Goal: Task Accomplishment & Management: Manage account settings

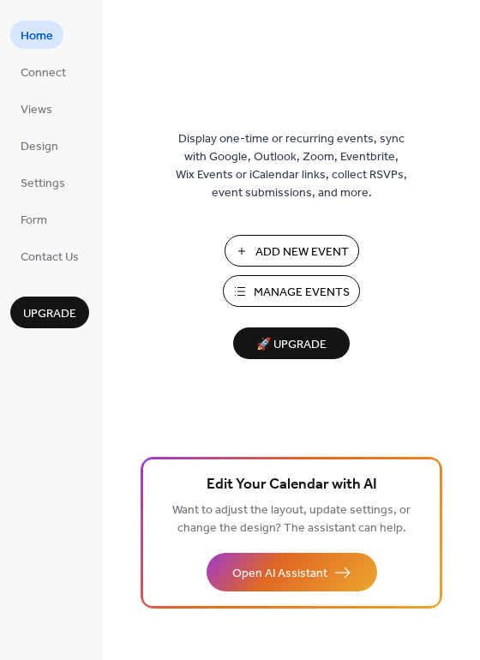
click at [265, 292] on span "Manage Events" at bounding box center [302, 293] width 96 height 18
click at [285, 296] on span "Manage Events" at bounding box center [302, 293] width 96 height 18
click at [294, 291] on span "Manage Events" at bounding box center [302, 293] width 96 height 18
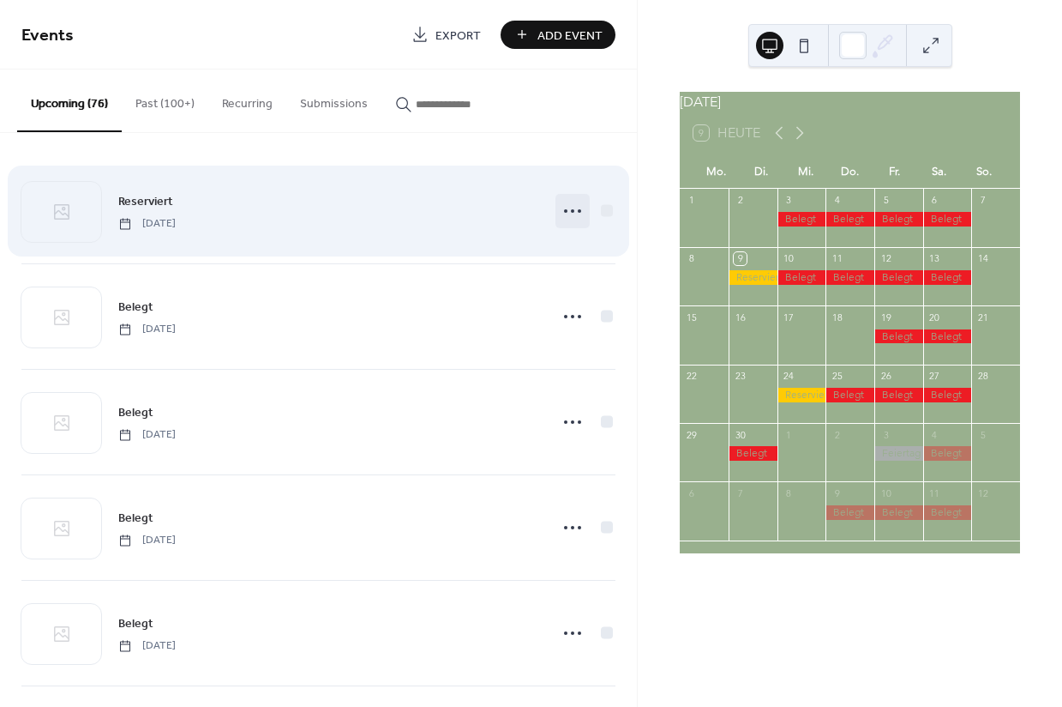
click at [560, 216] on icon at bounding box center [572, 210] width 27 height 27
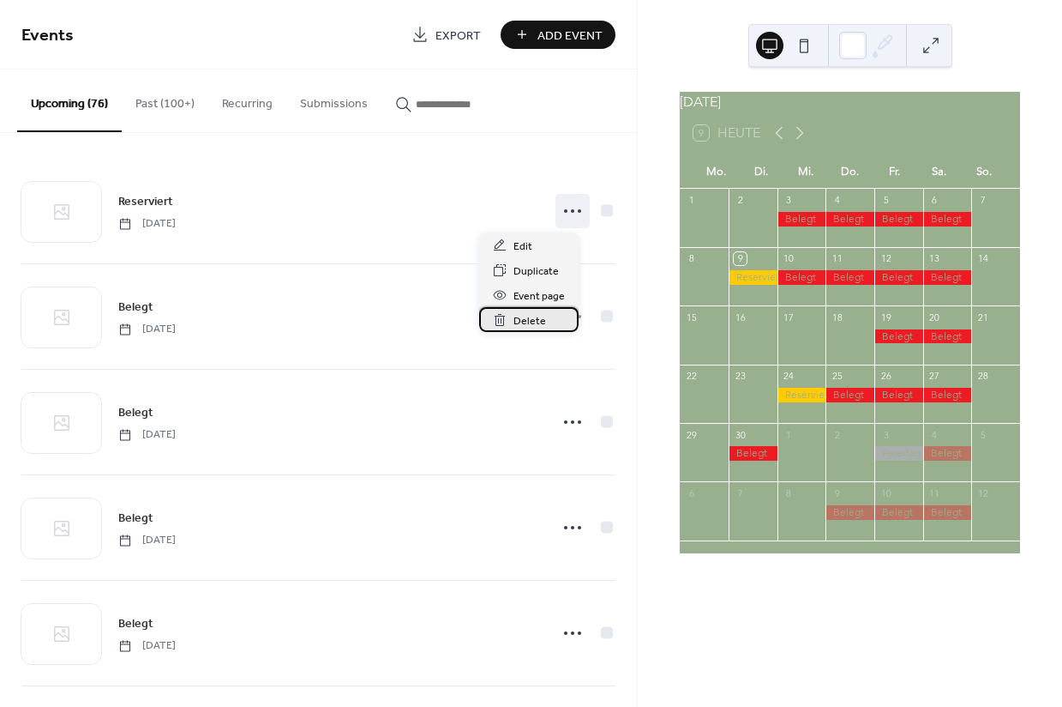
click at [520, 318] on span "Delete" at bounding box center [530, 321] width 33 height 18
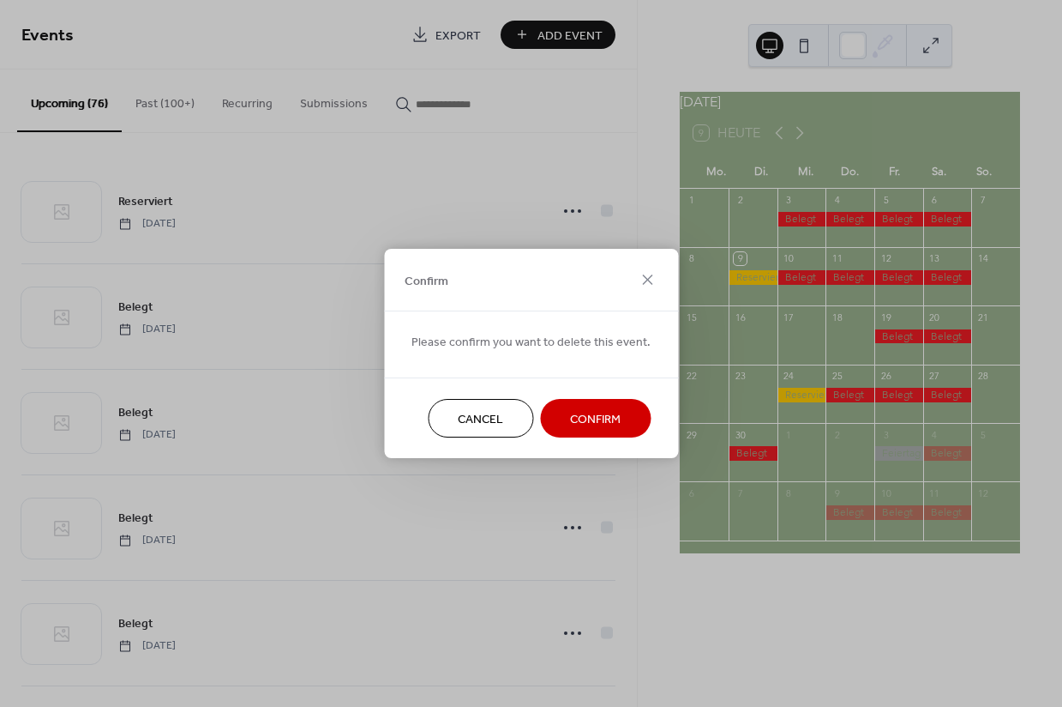
click at [570, 418] on span "Confirm" at bounding box center [595, 420] width 51 height 18
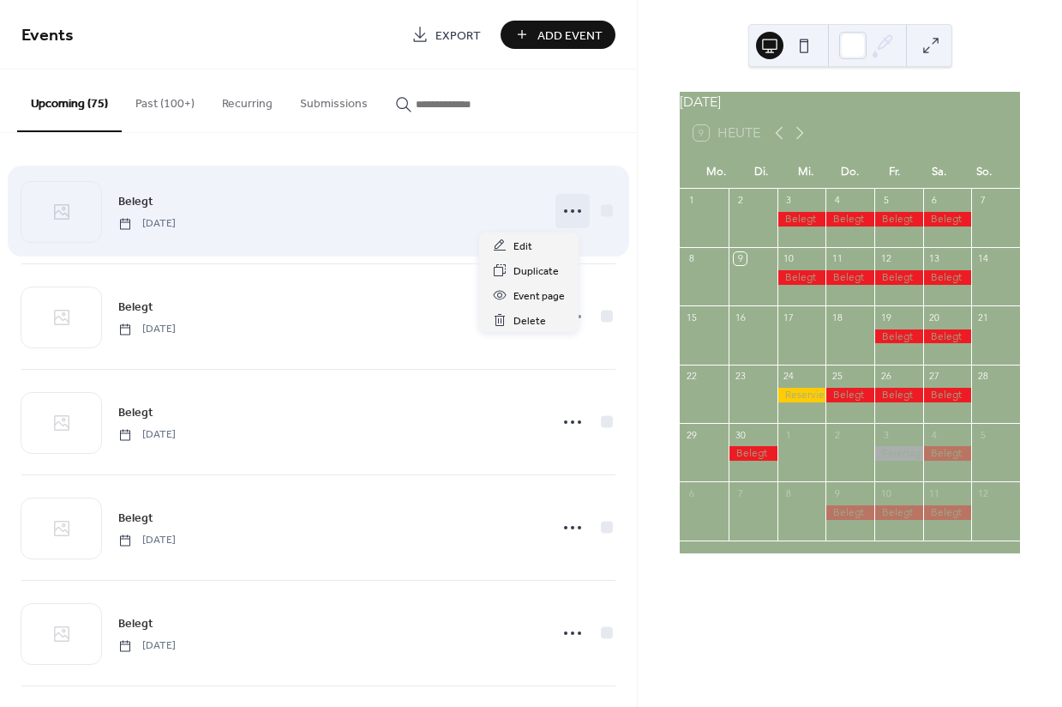
click at [559, 214] on icon at bounding box center [572, 210] width 27 height 27
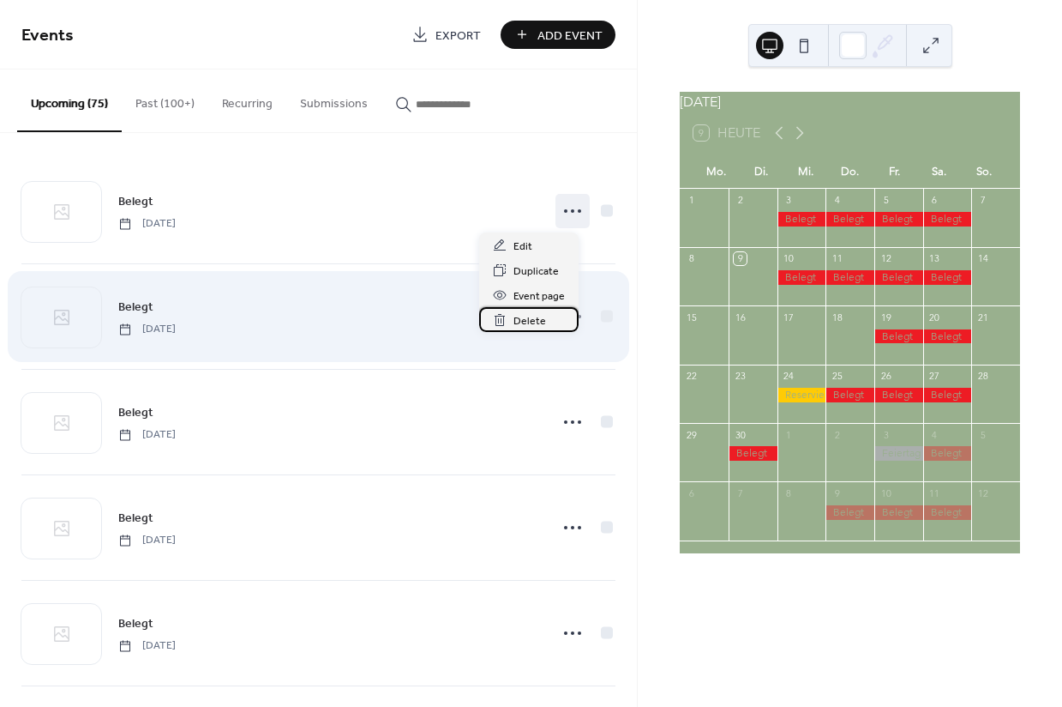
click at [525, 317] on span "Delete" at bounding box center [530, 321] width 33 height 18
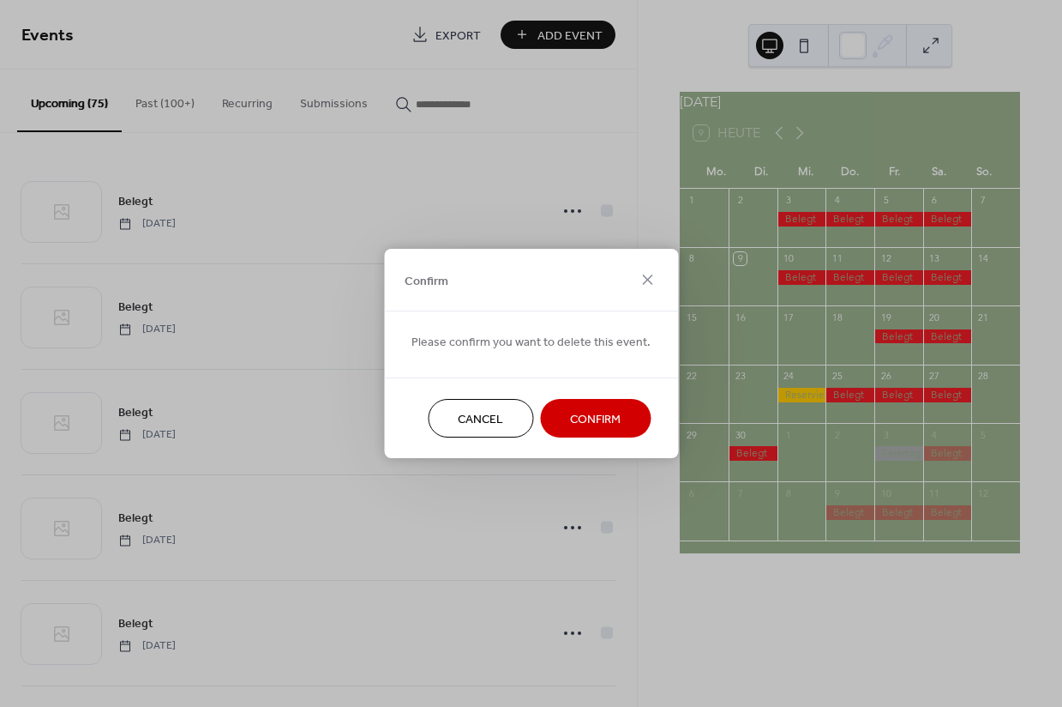
click at [572, 420] on span "Confirm" at bounding box center [595, 420] width 51 height 18
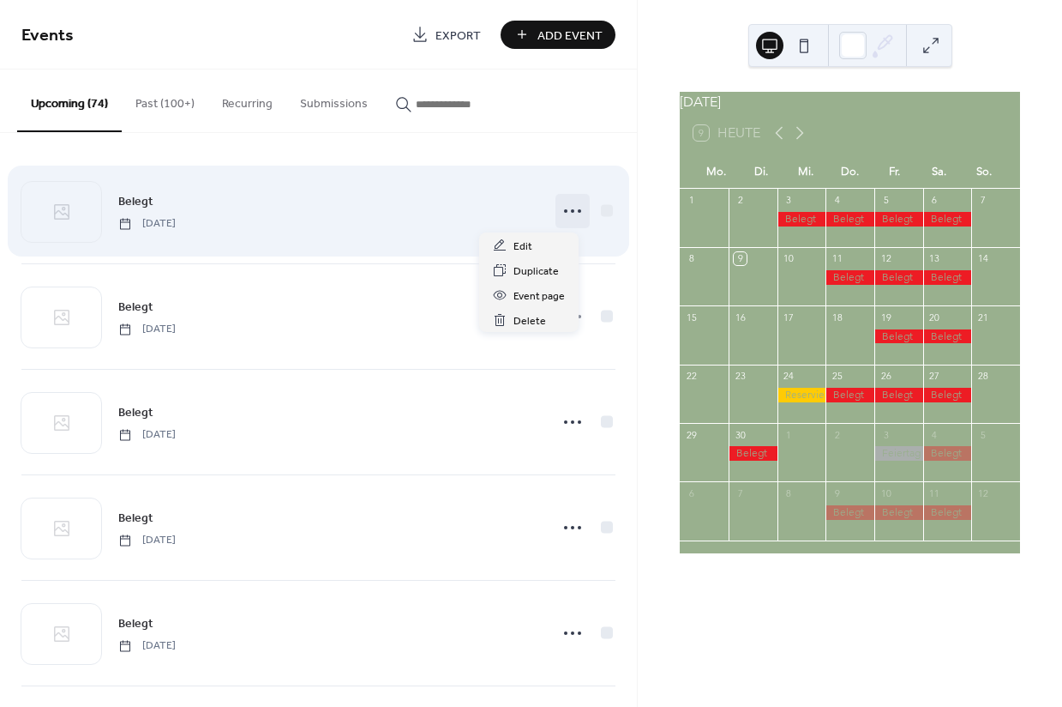
click at [559, 213] on icon at bounding box center [572, 210] width 27 height 27
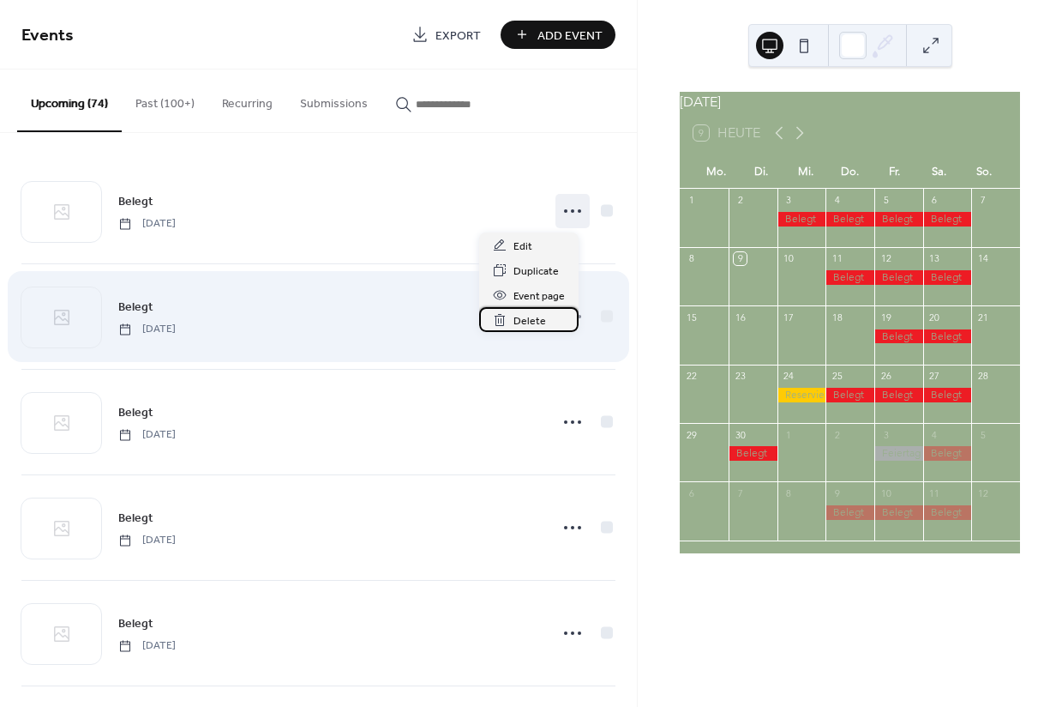
click at [538, 321] on span "Delete" at bounding box center [530, 321] width 33 height 18
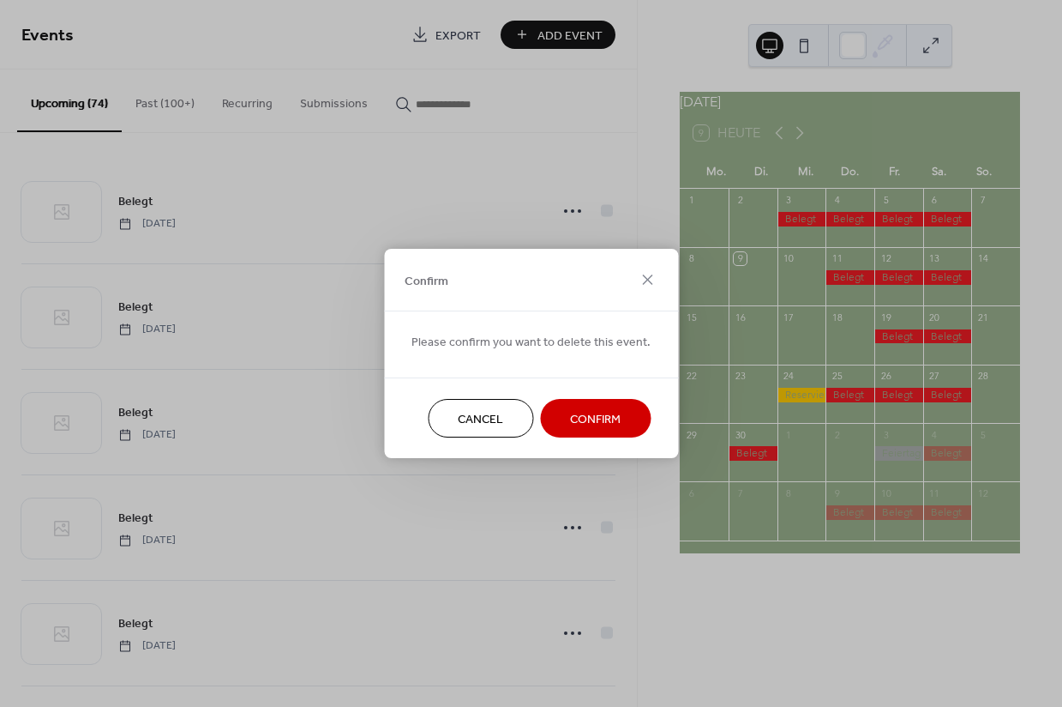
click at [570, 411] on span "Confirm" at bounding box center [595, 420] width 51 height 18
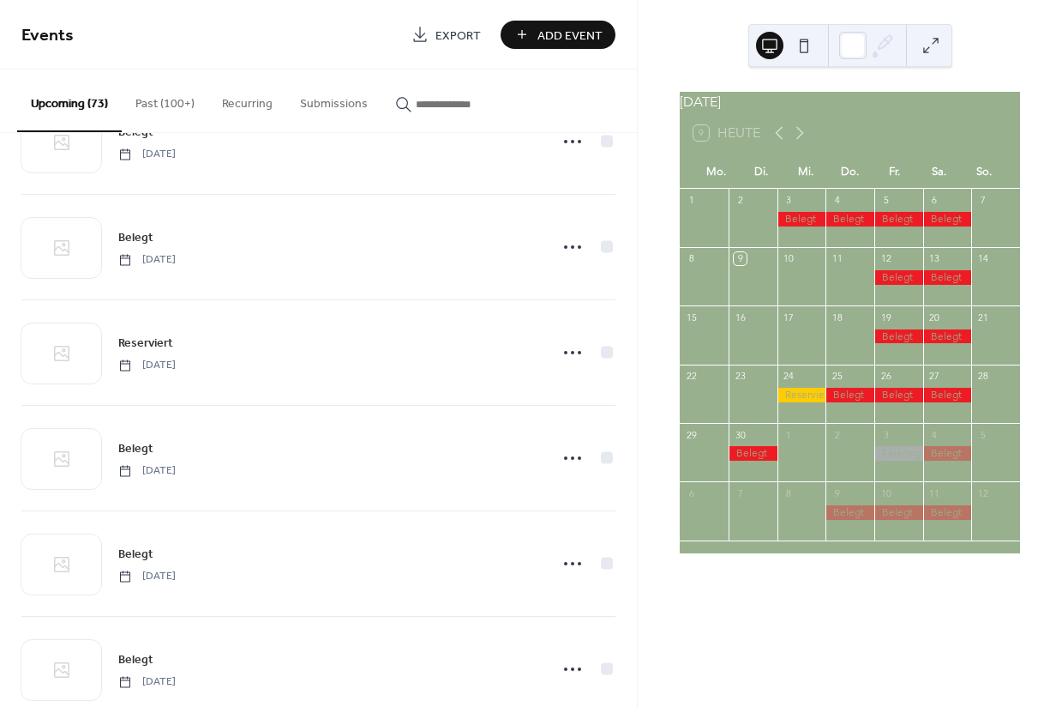
scroll to position [281, 0]
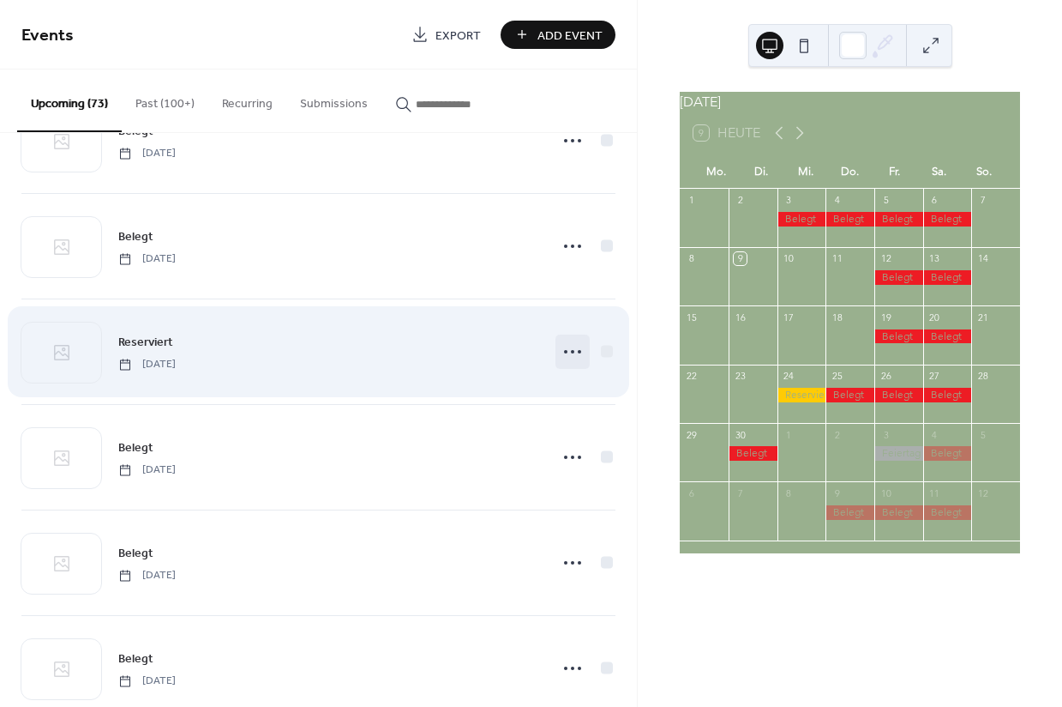
click at [559, 355] on icon at bounding box center [572, 351] width 27 height 27
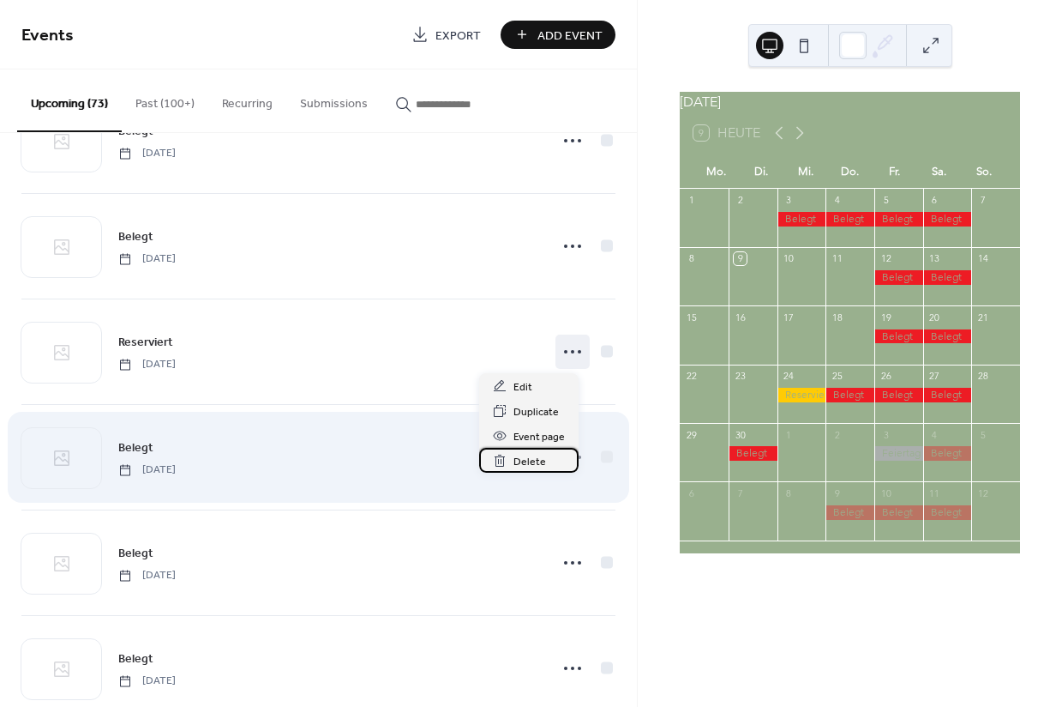
click at [533, 461] on span "Delete" at bounding box center [530, 462] width 33 height 18
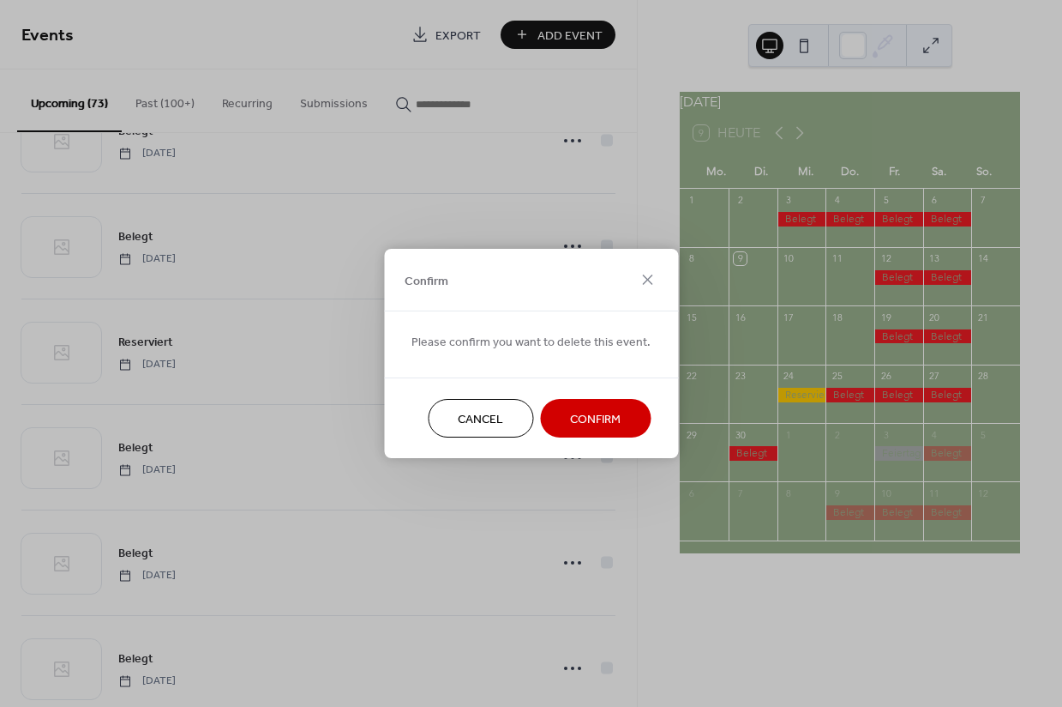
drag, startPoint x: 571, startPoint y: 418, endPoint x: 338, endPoint y: 377, distance: 236.8
click at [571, 418] on span "Confirm" at bounding box center [595, 420] width 51 height 18
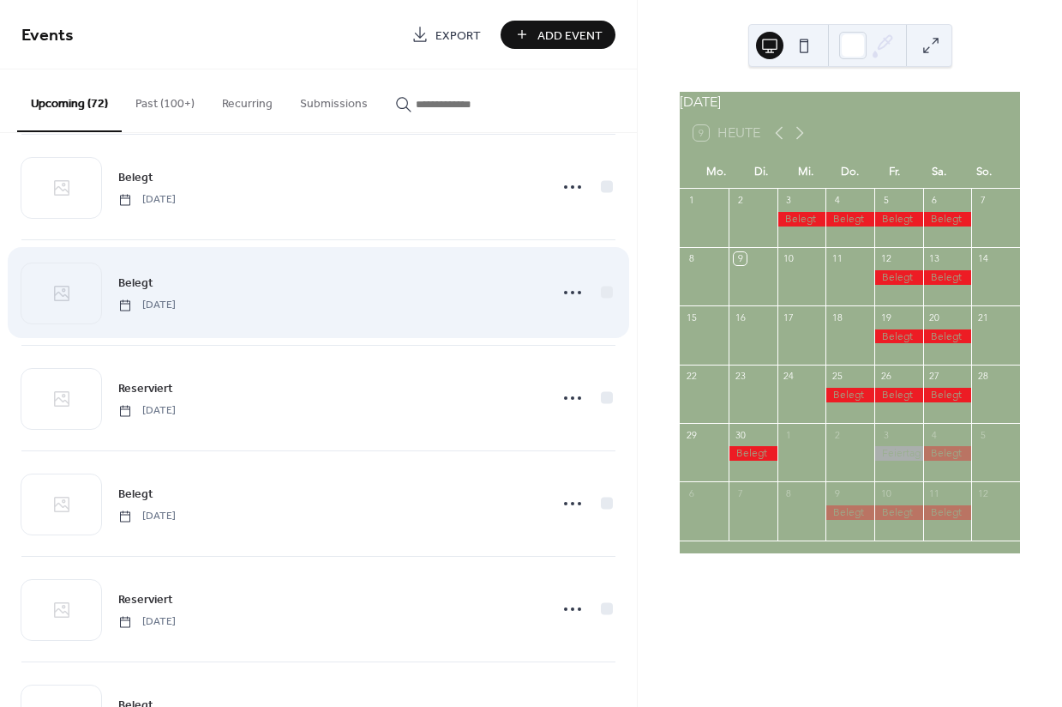
scroll to position [1824, 0]
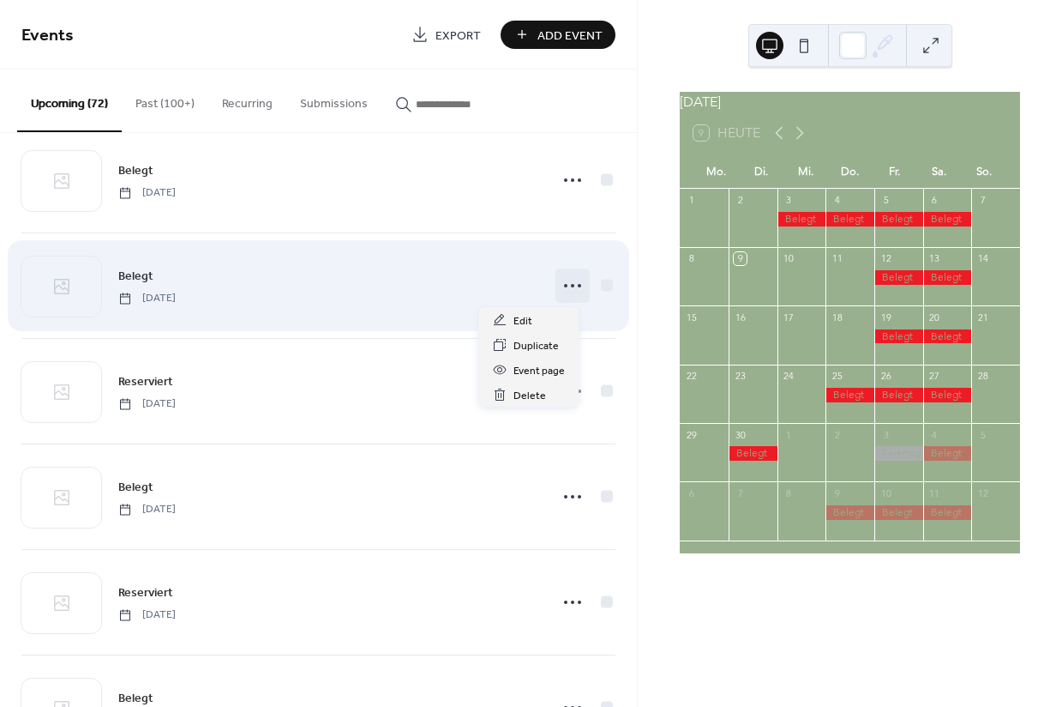
click at [559, 286] on icon at bounding box center [572, 285] width 27 height 27
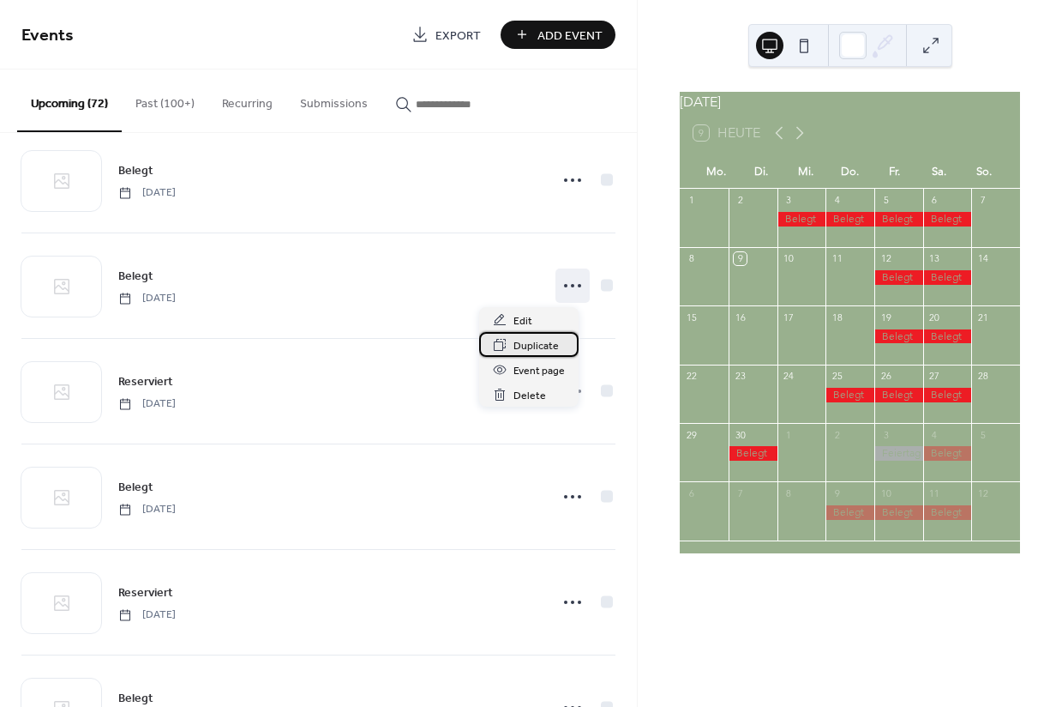
click at [532, 347] on span "Duplicate" at bounding box center [536, 346] width 45 height 18
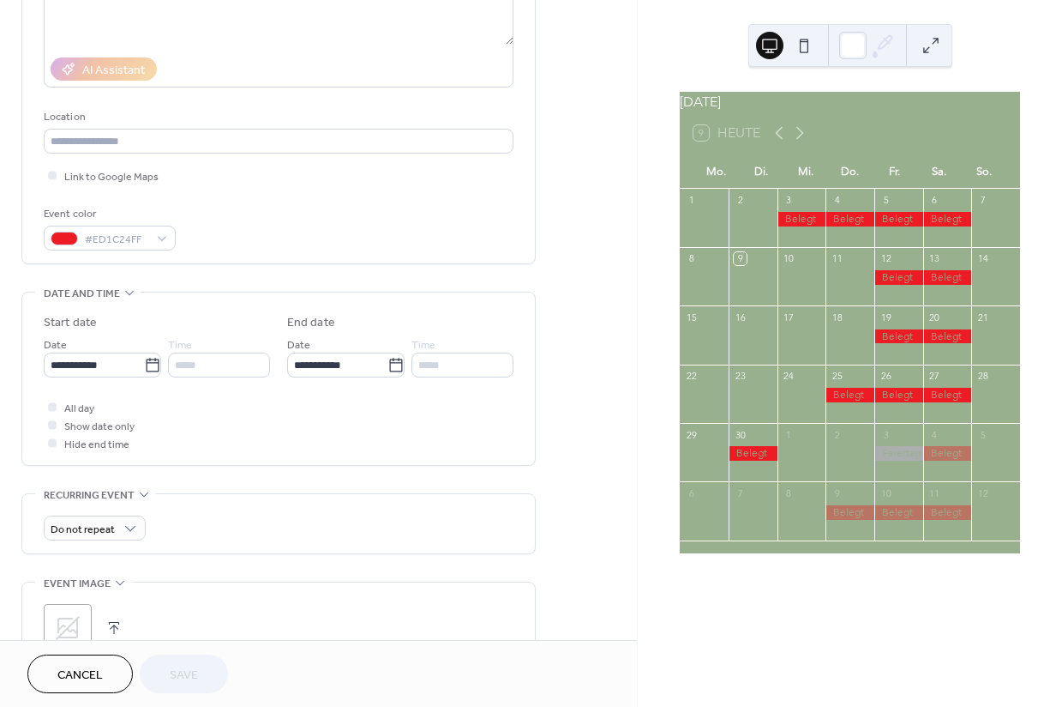
scroll to position [269, 0]
click at [127, 373] on input "**********" at bounding box center [94, 362] width 100 height 25
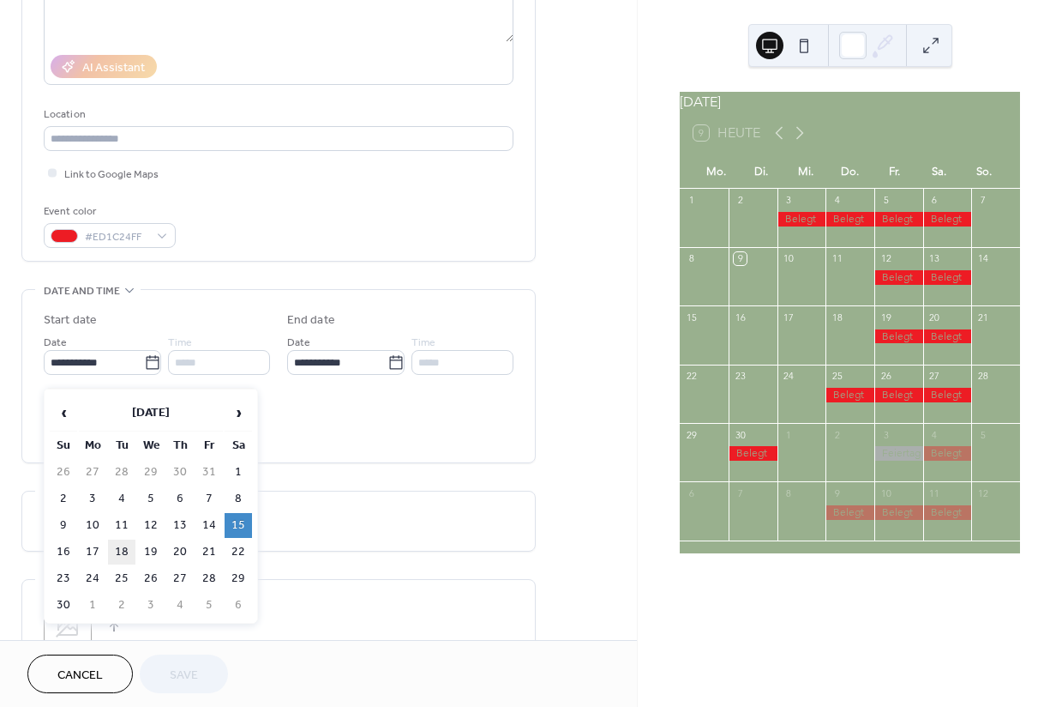
click at [127, 558] on td "18" at bounding box center [121, 551] width 27 height 25
type input "**********"
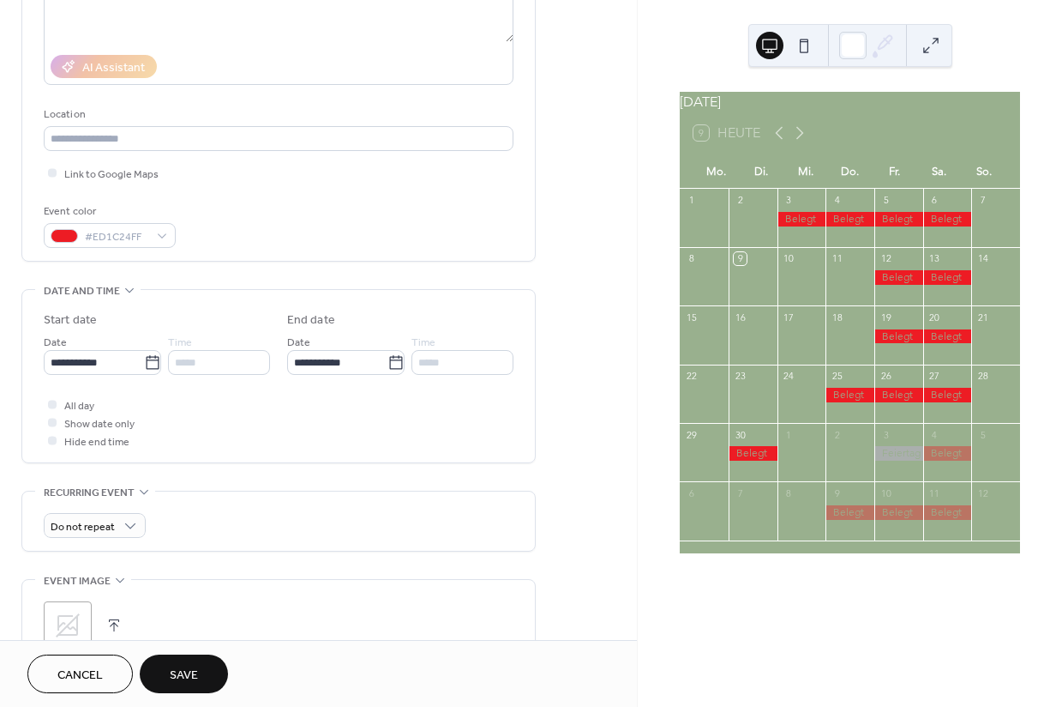
click at [196, 671] on span "Save" at bounding box center [184, 675] width 28 height 18
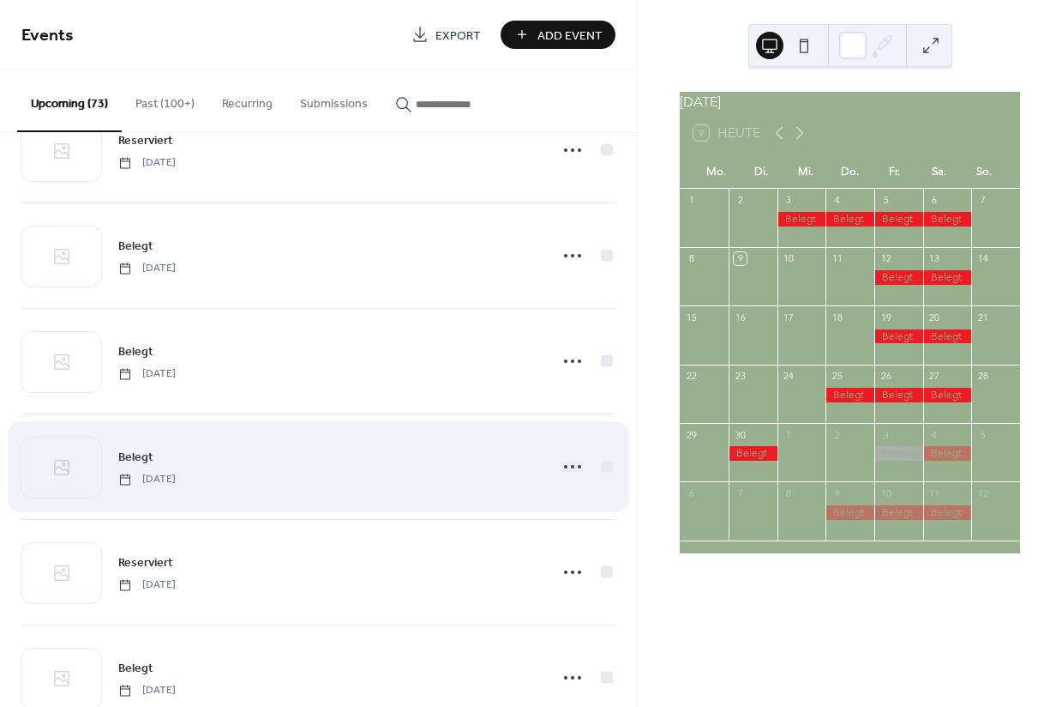
scroll to position [1843, 0]
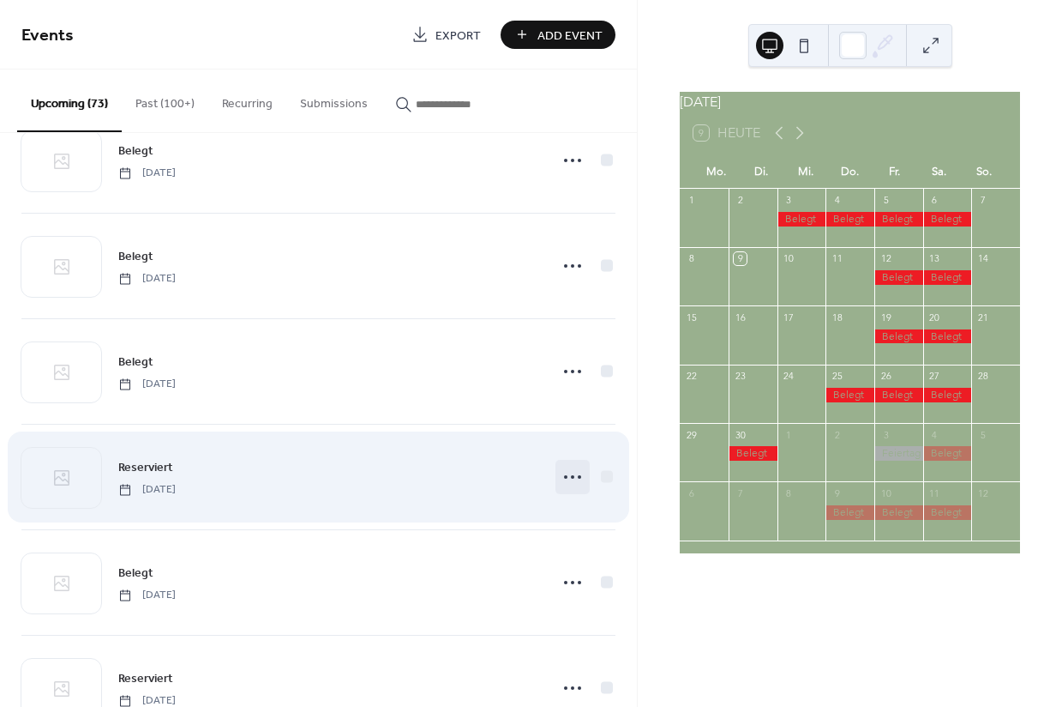
click at [566, 479] on icon at bounding box center [572, 476] width 27 height 27
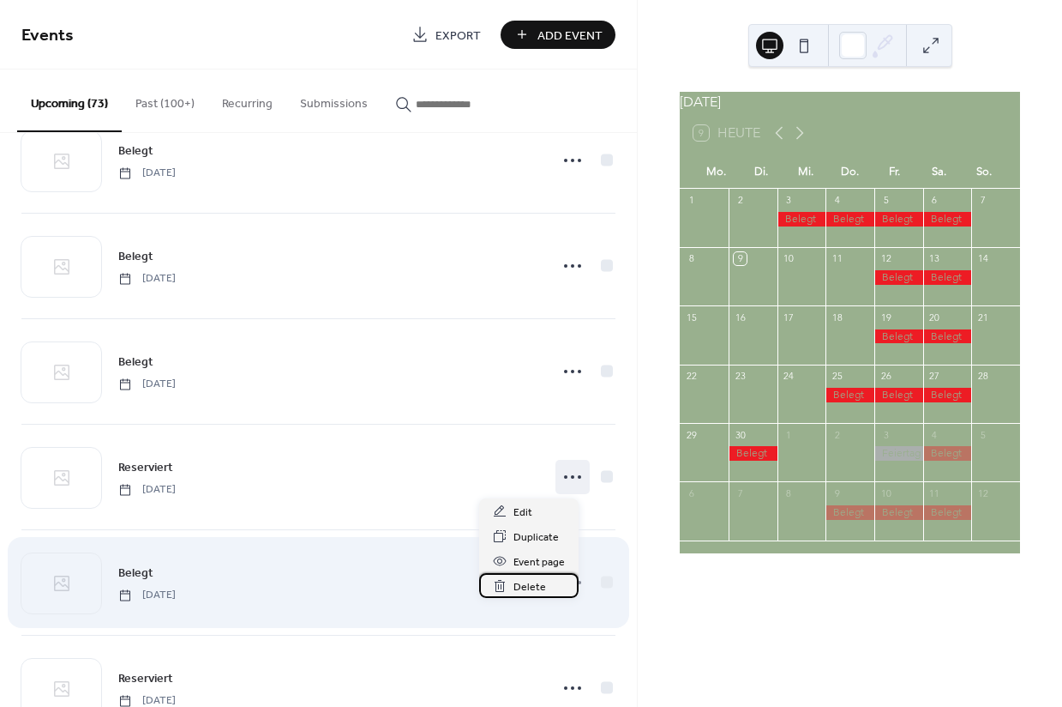
click at [529, 585] on span "Delete" at bounding box center [530, 587] width 33 height 18
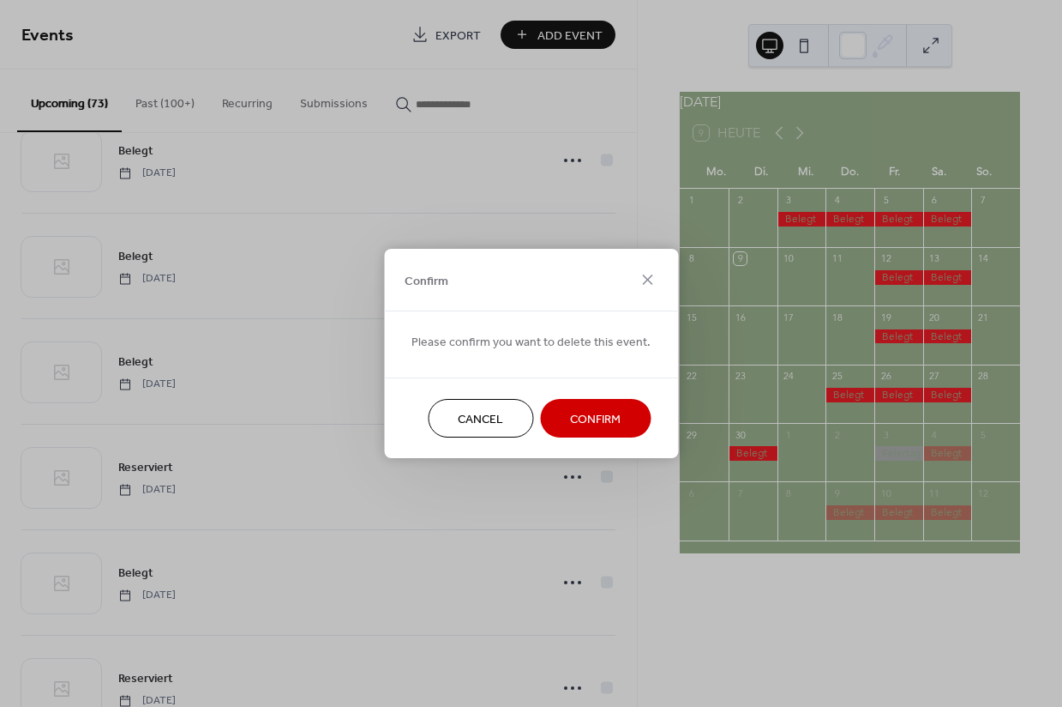
click at [586, 425] on span "Confirm" at bounding box center [595, 420] width 51 height 18
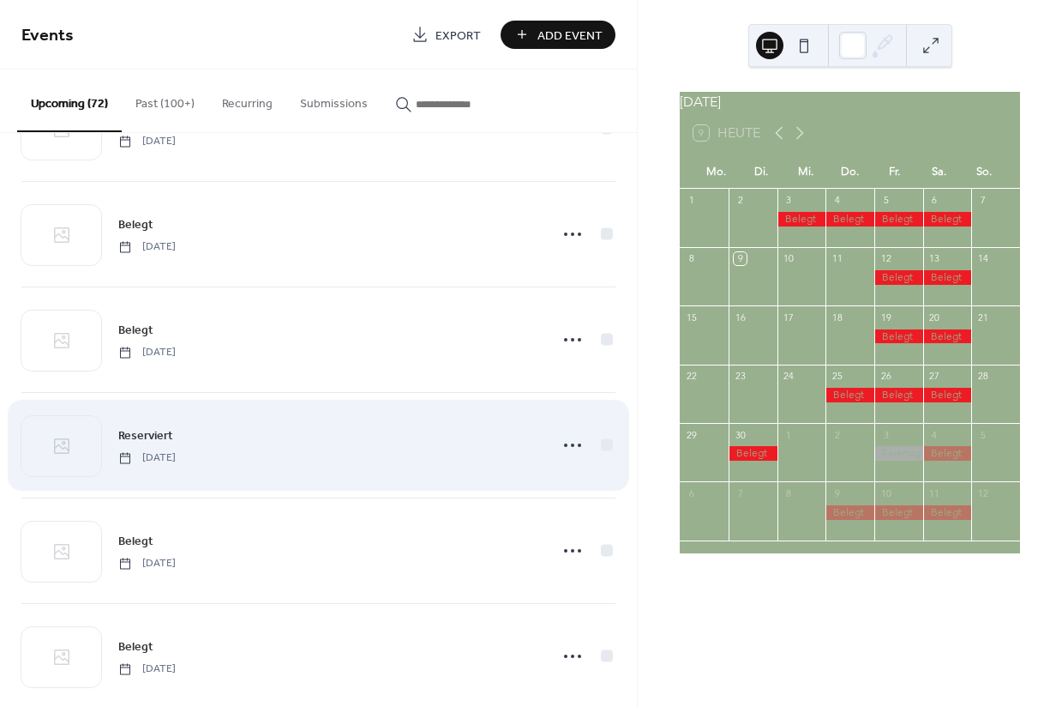
scroll to position [2717, 0]
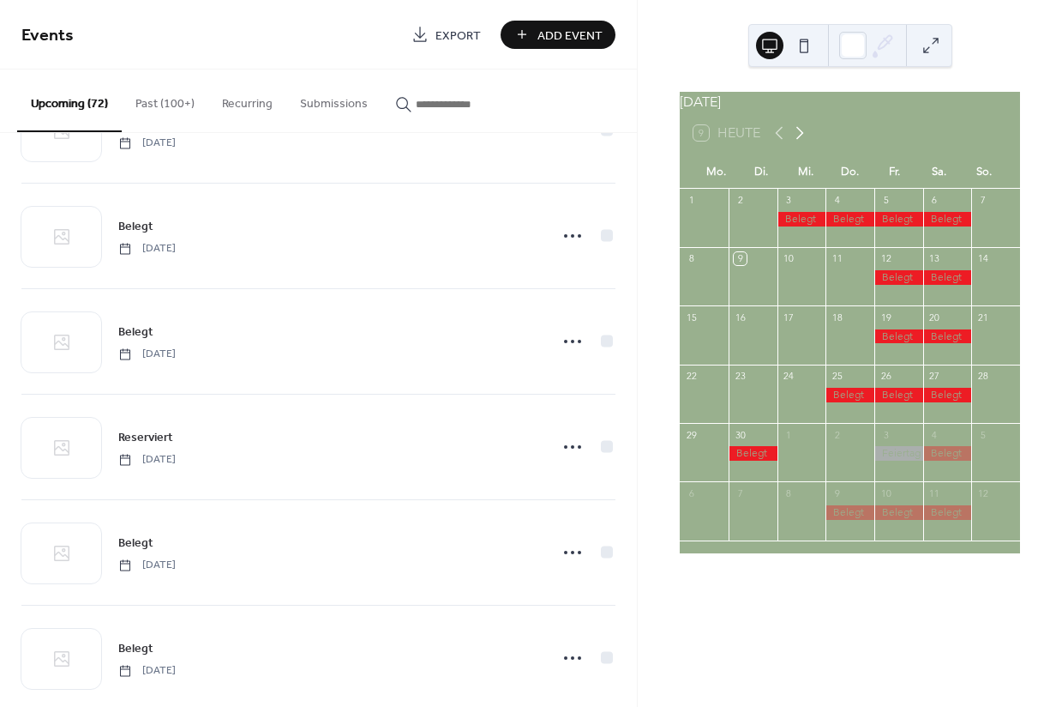
click at [800, 143] on icon at bounding box center [800, 133] width 21 height 21
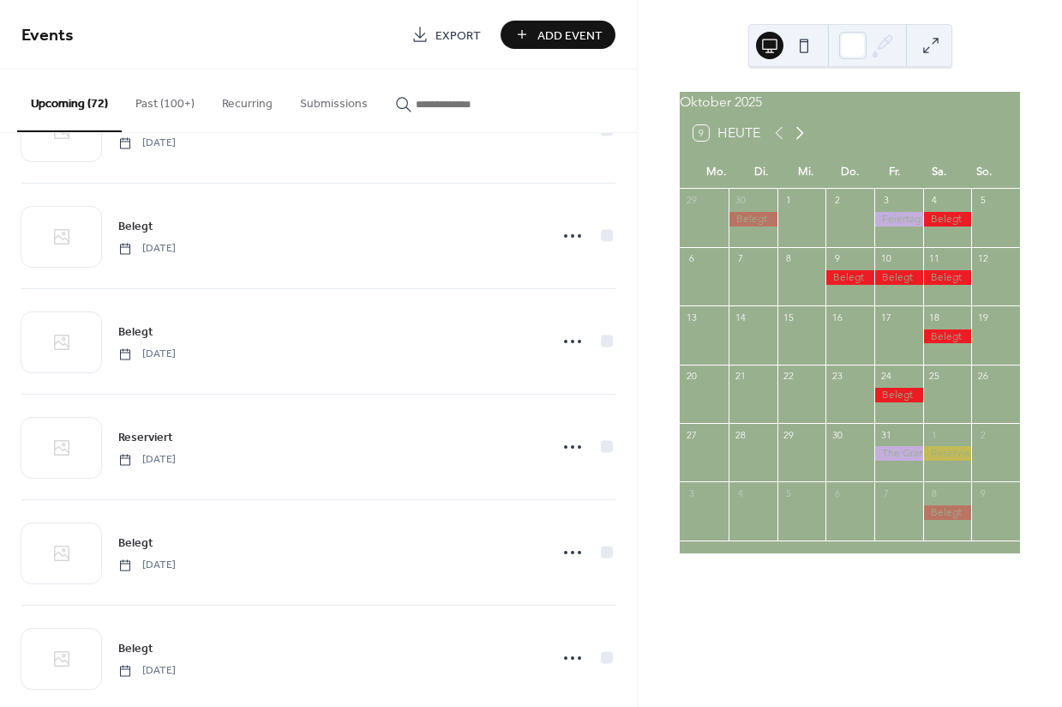
click at [800, 143] on icon at bounding box center [800, 133] width 21 height 21
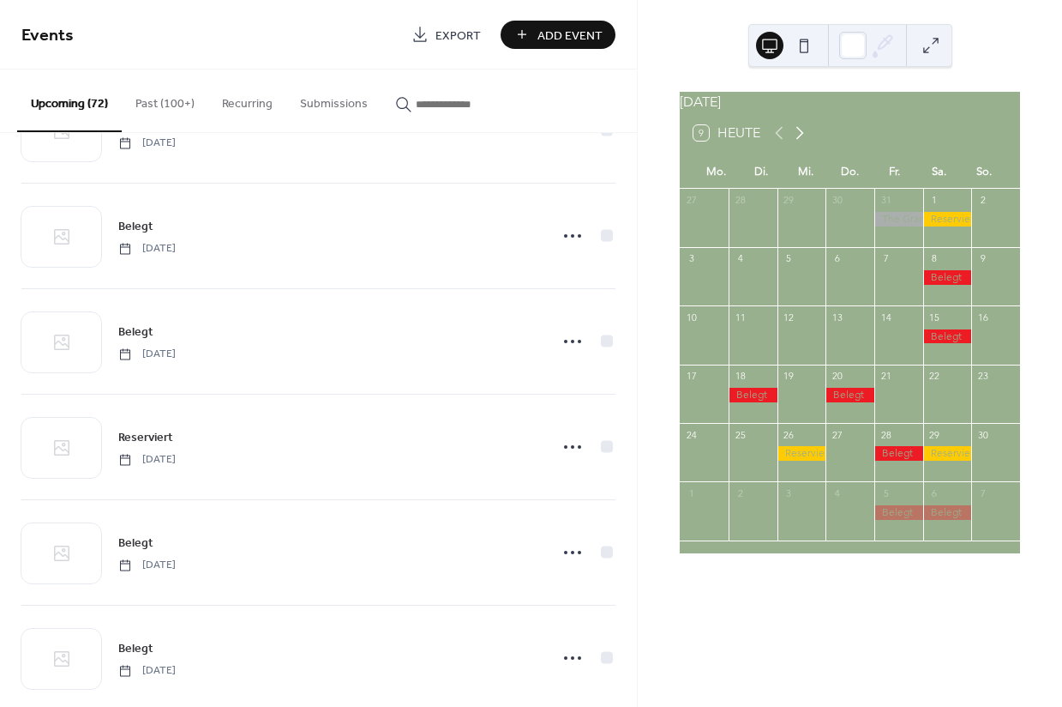
click at [800, 143] on icon at bounding box center [800, 133] width 21 height 21
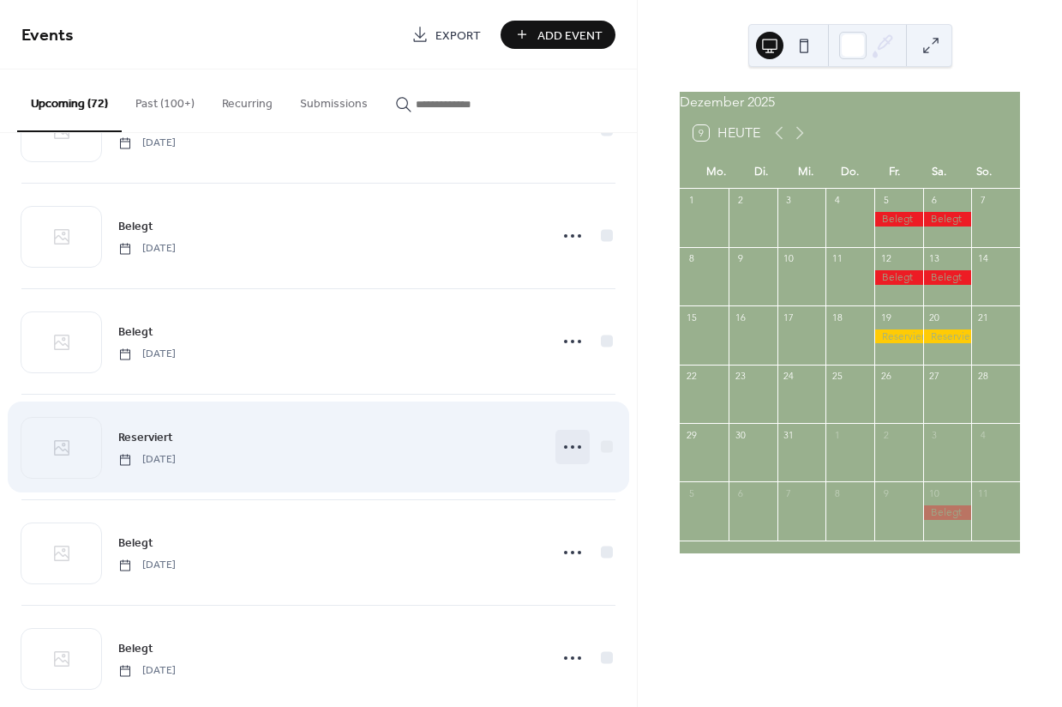
click at [571, 448] on circle at bounding box center [572, 446] width 3 height 3
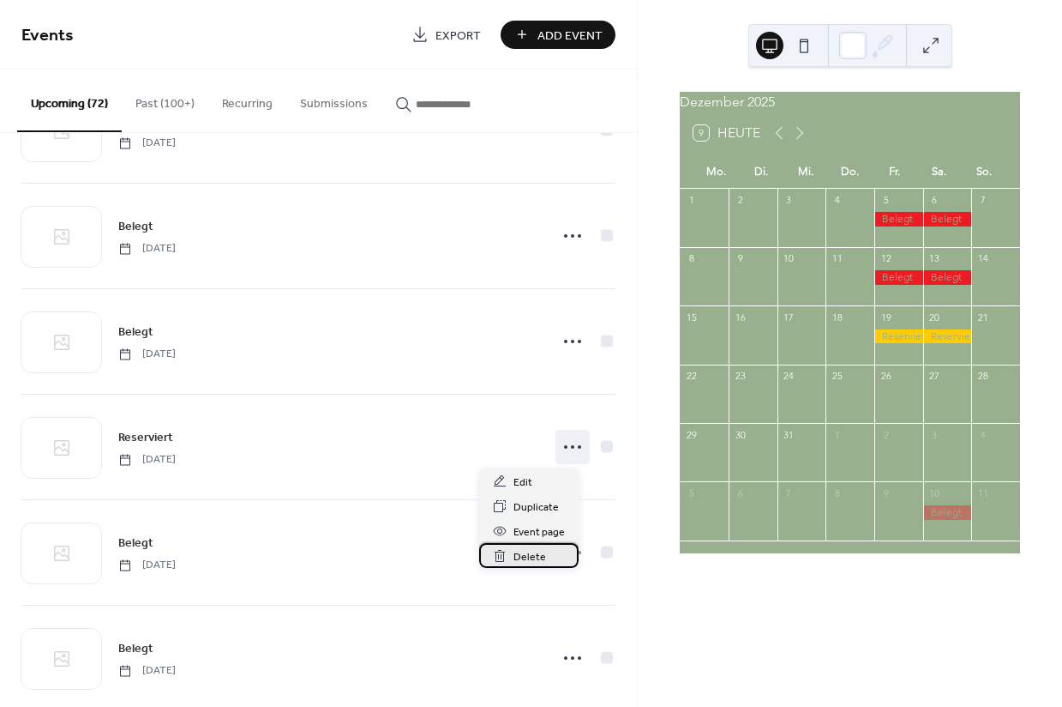
click at [531, 560] on span "Delete" at bounding box center [530, 557] width 33 height 18
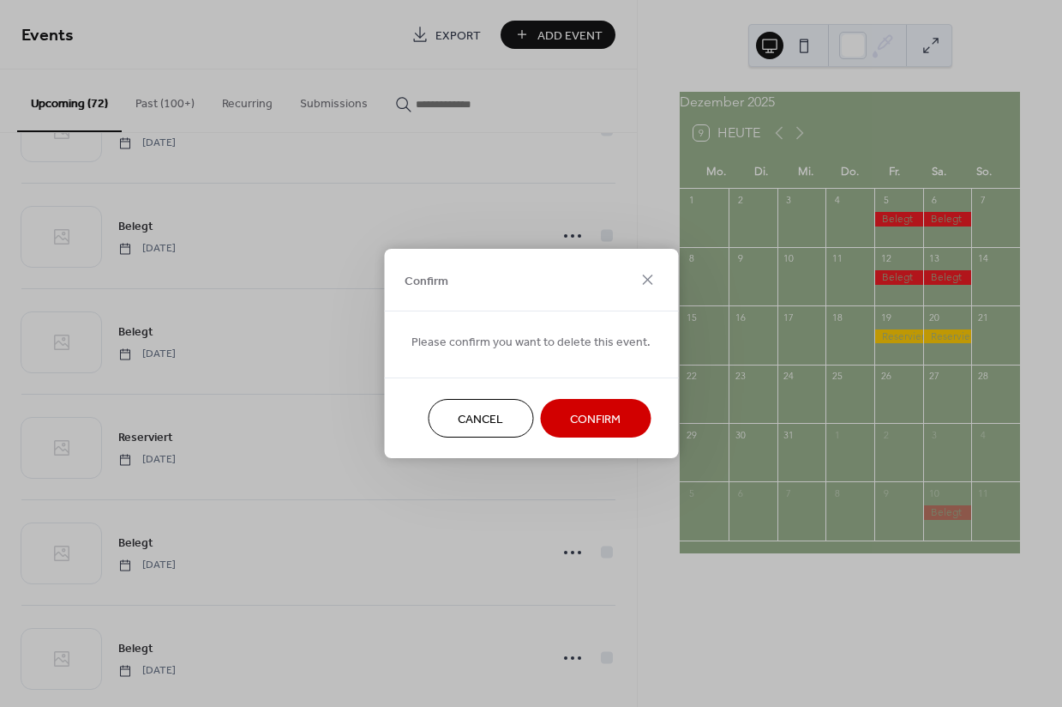
click at [583, 420] on span "Confirm" at bounding box center [595, 420] width 51 height 18
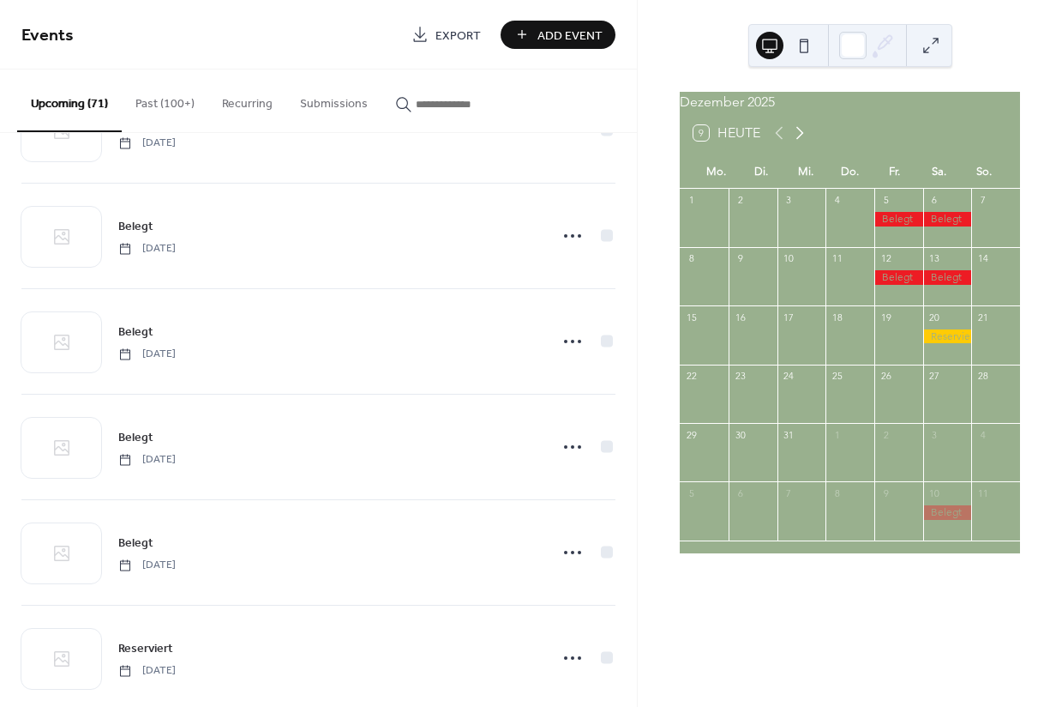
click at [801, 140] on icon at bounding box center [801, 133] width 8 height 13
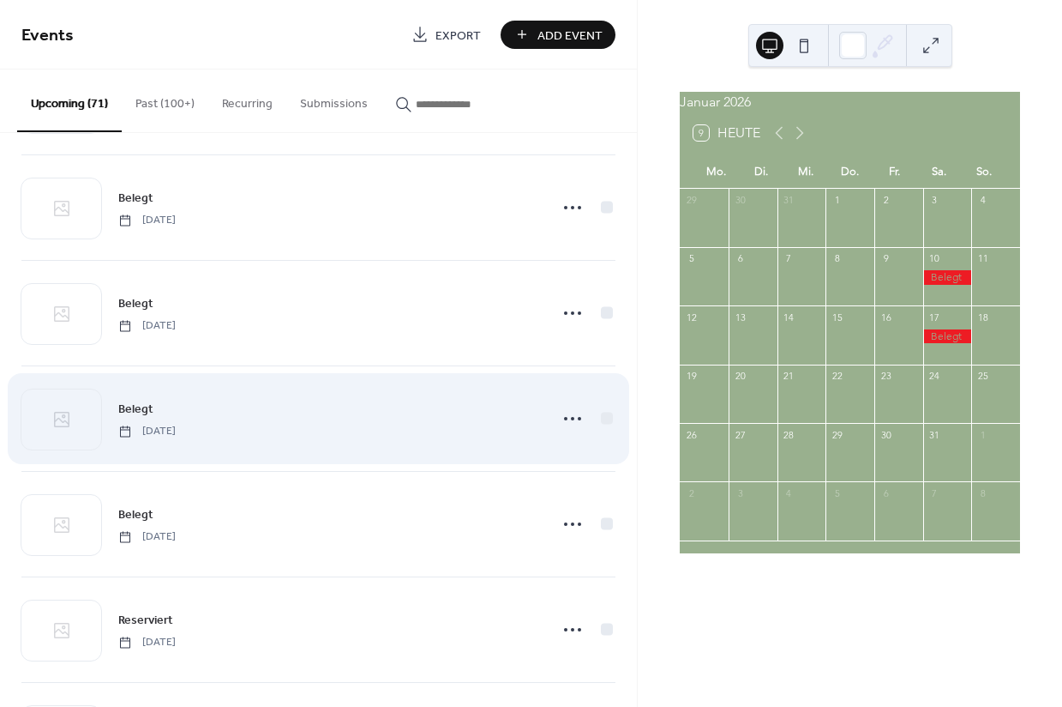
scroll to position [2751, 0]
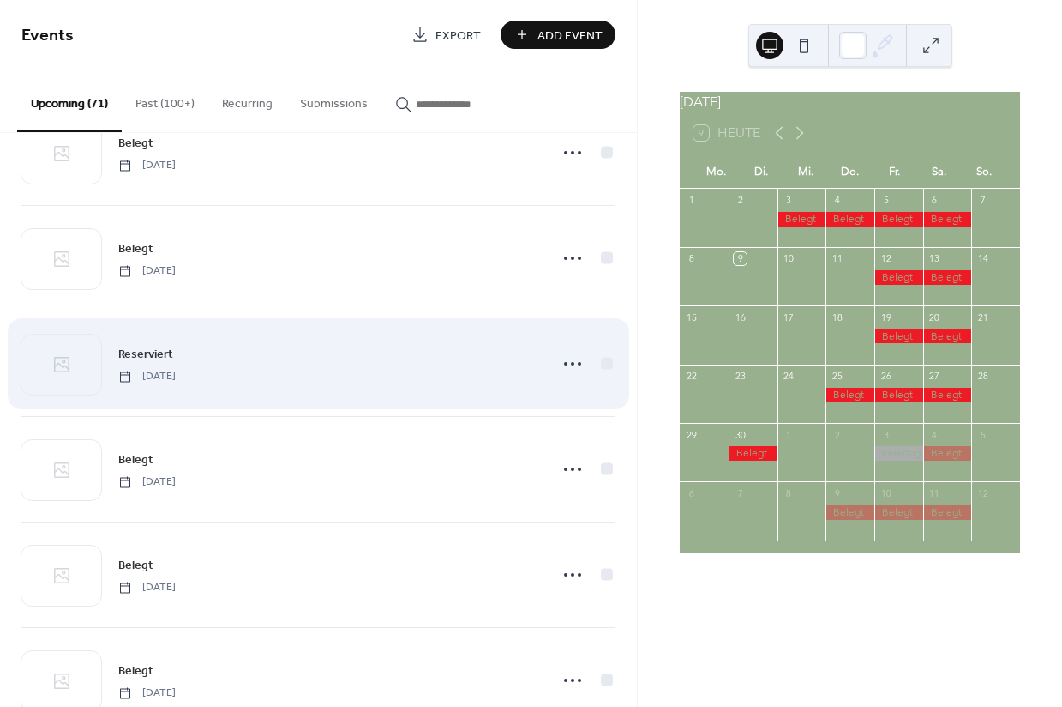
scroll to position [2807, 0]
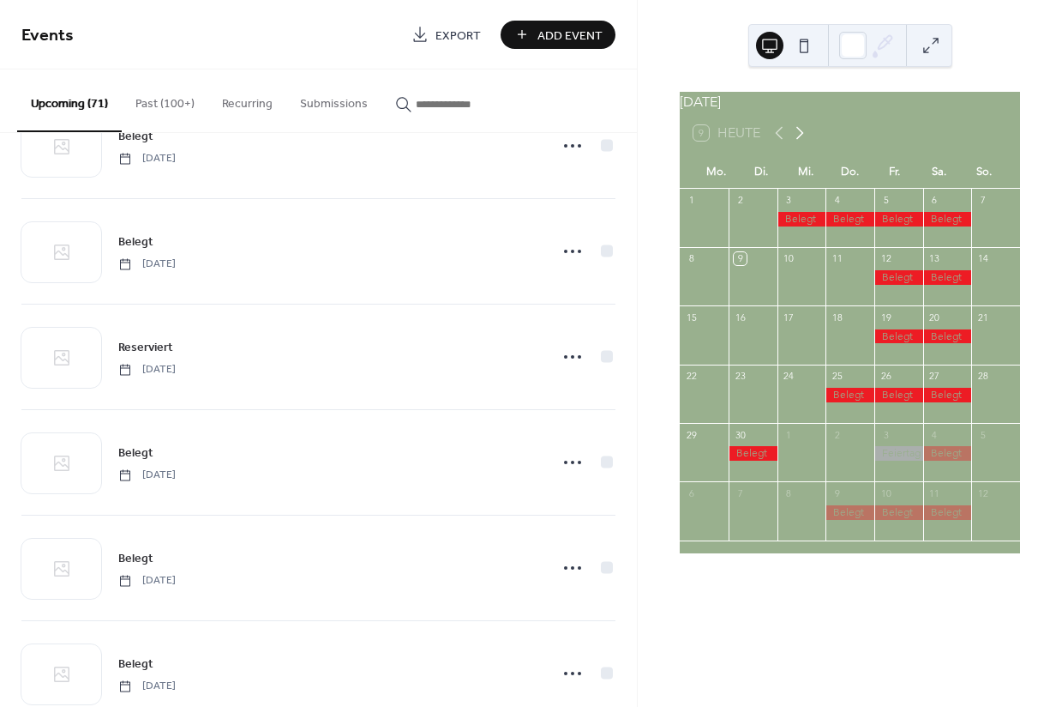
click at [806, 141] on icon at bounding box center [800, 133] width 21 height 21
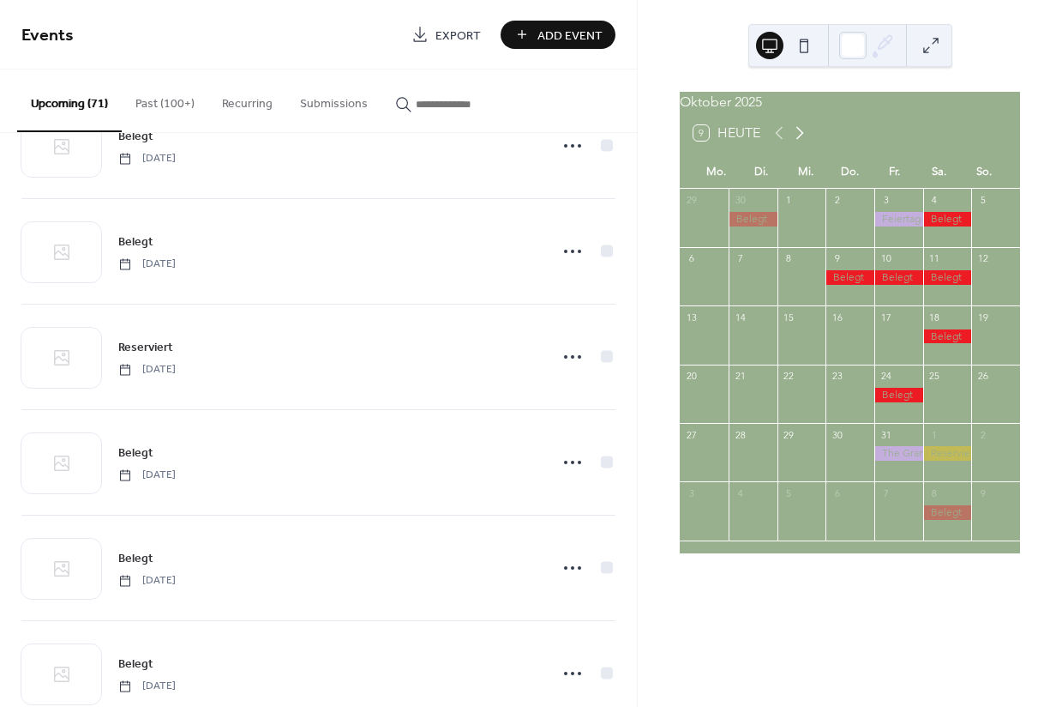
click at [806, 141] on icon at bounding box center [800, 133] width 21 height 21
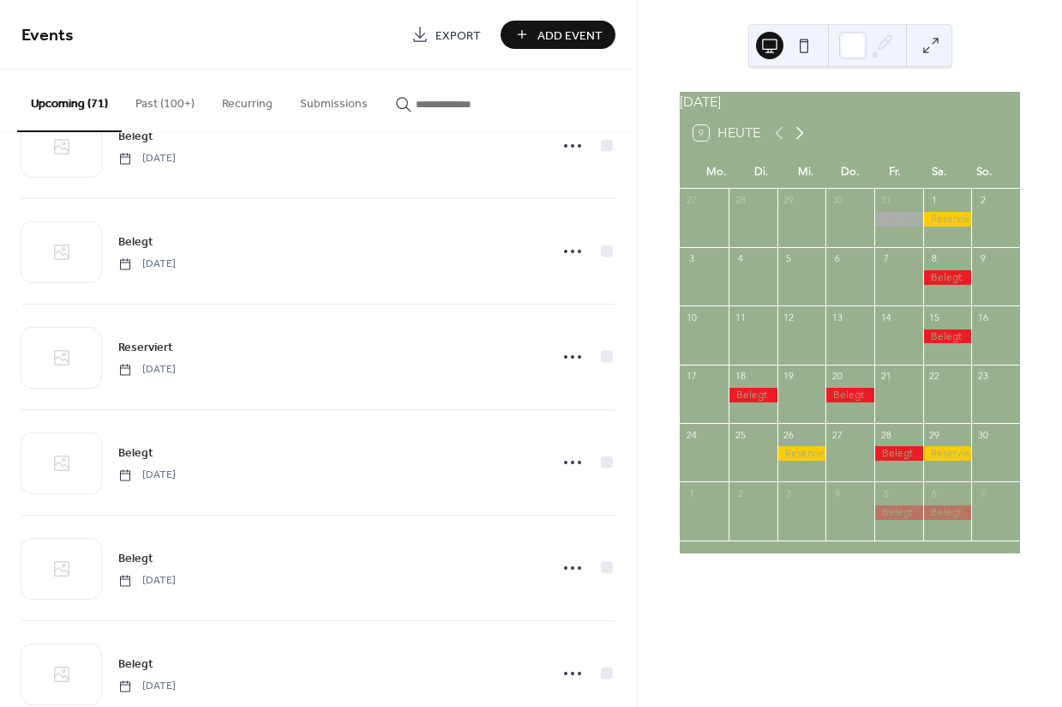
click at [806, 141] on icon at bounding box center [800, 133] width 21 height 21
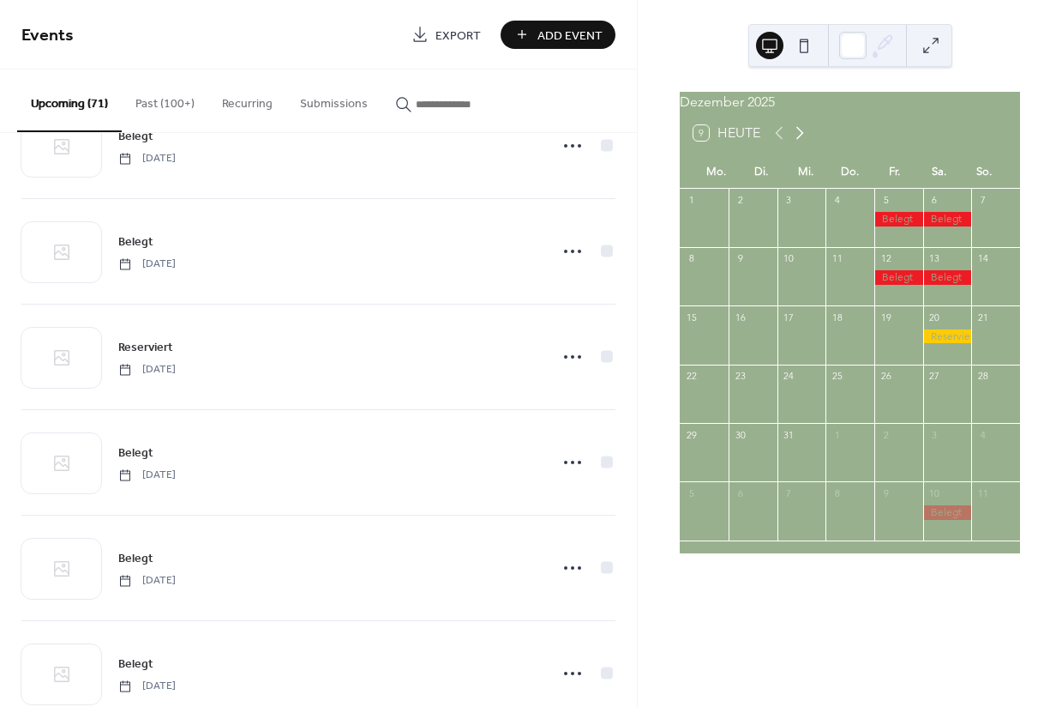
click at [800, 138] on icon at bounding box center [800, 133] width 21 height 21
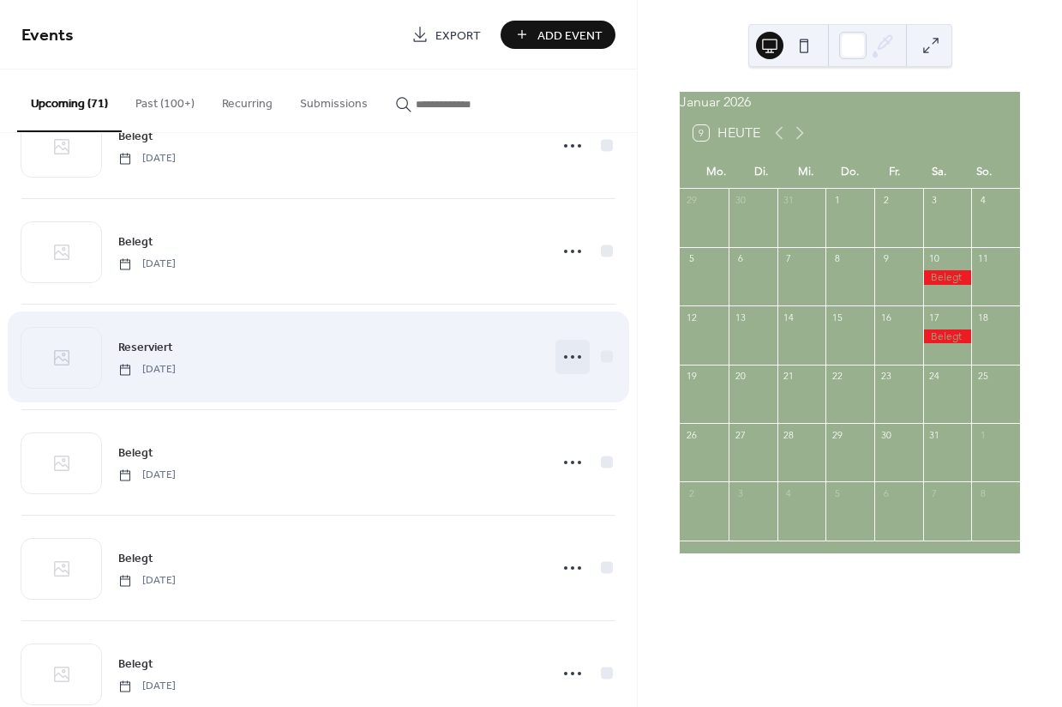
click at [571, 358] on circle at bounding box center [572, 356] width 3 height 3
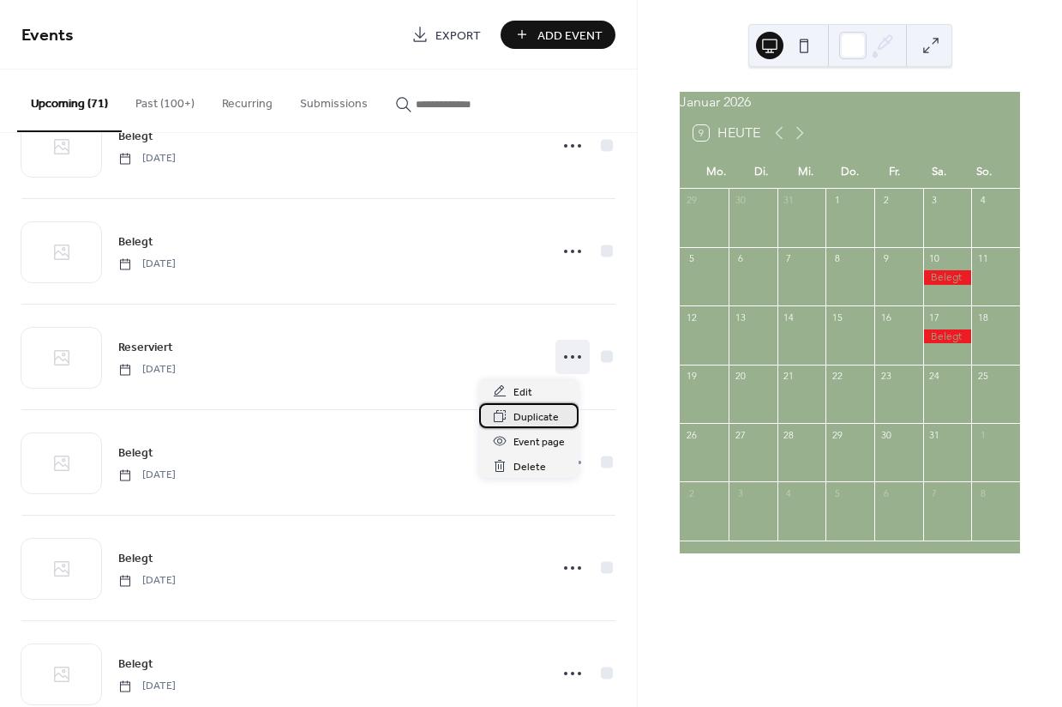
click at [529, 416] on span "Duplicate" at bounding box center [536, 417] width 45 height 18
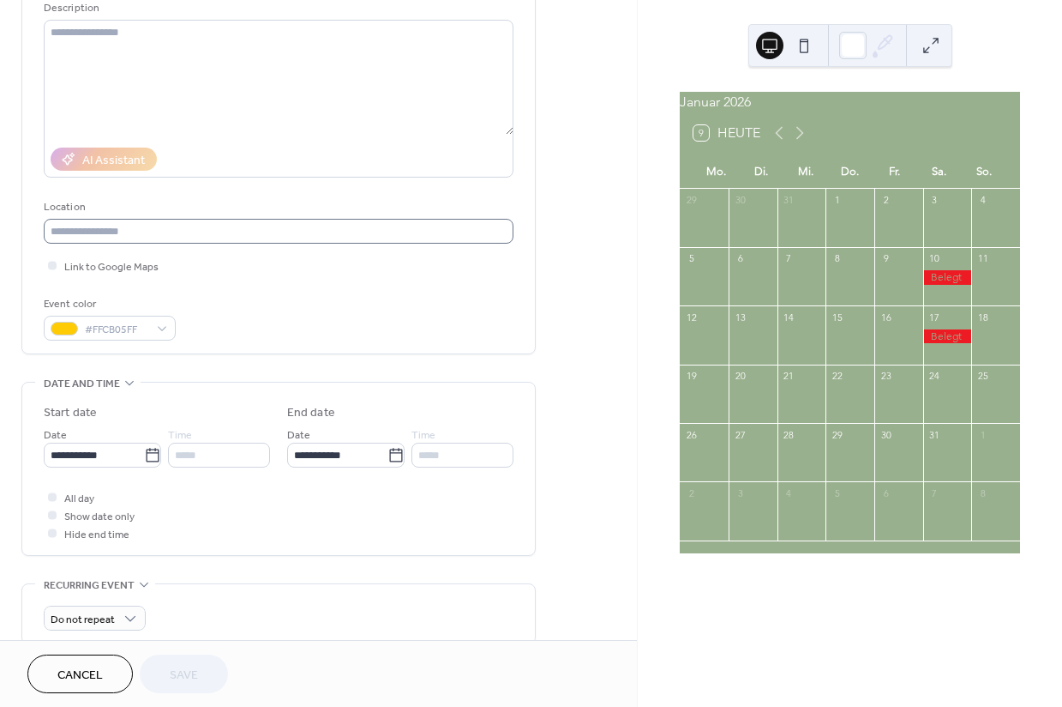
scroll to position [186, 0]
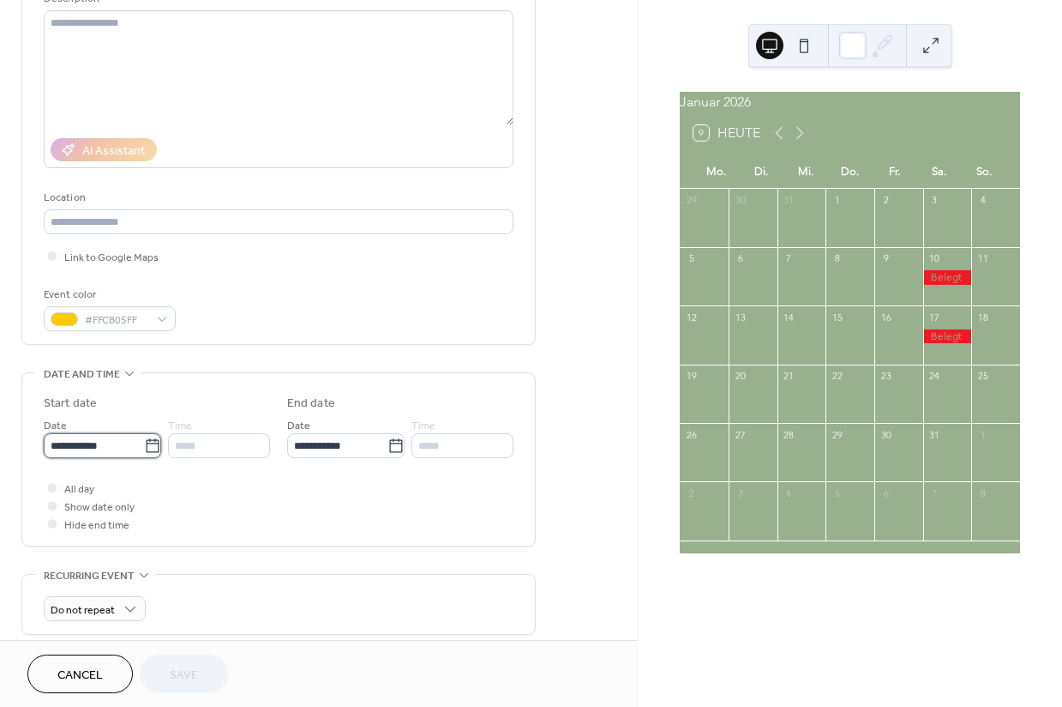
click at [111, 458] on input "**********" at bounding box center [94, 445] width 100 height 25
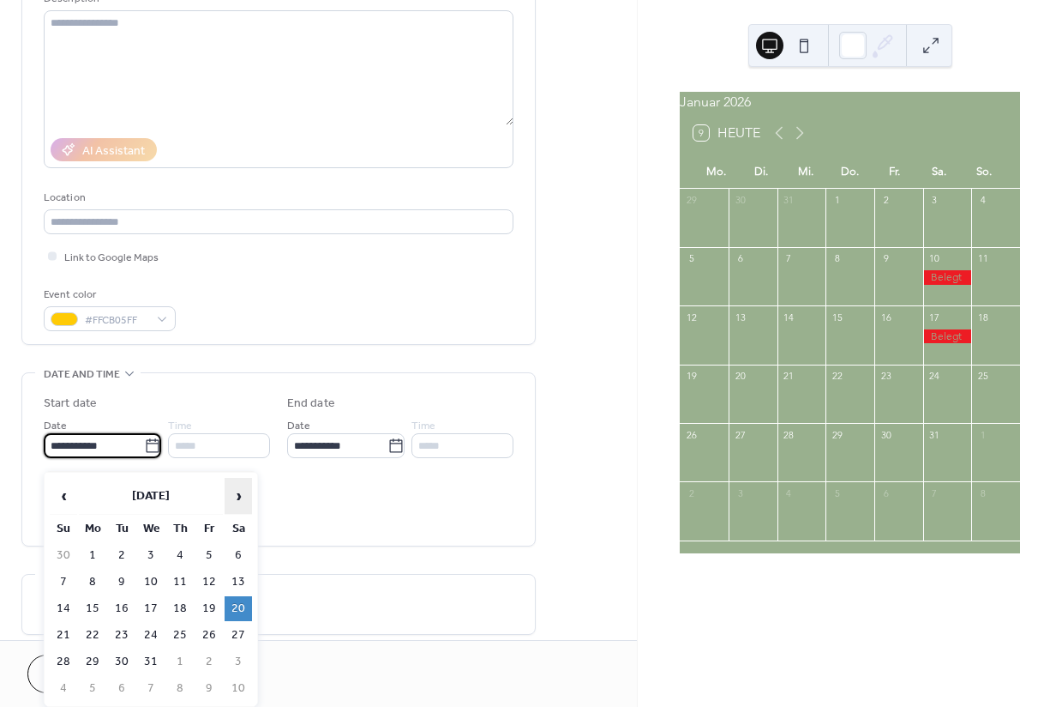
click at [238, 494] on span "›" at bounding box center [238, 495] width 26 height 34
click at [207, 580] on td "9" at bounding box center [208, 581] width 27 height 25
type input "**********"
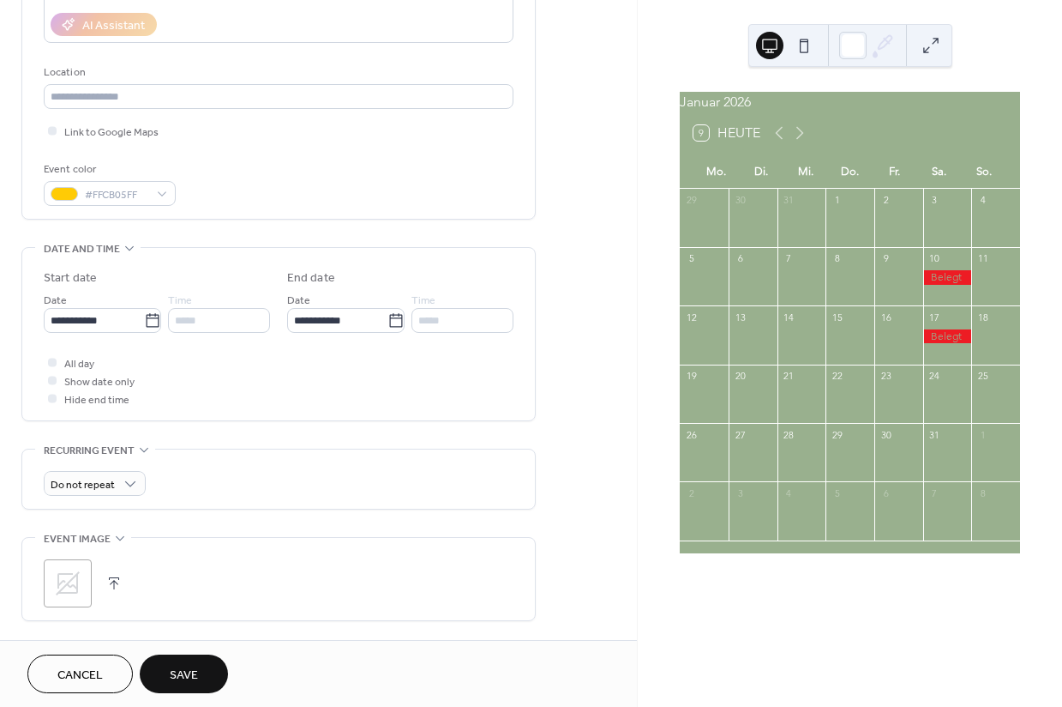
scroll to position [360, 0]
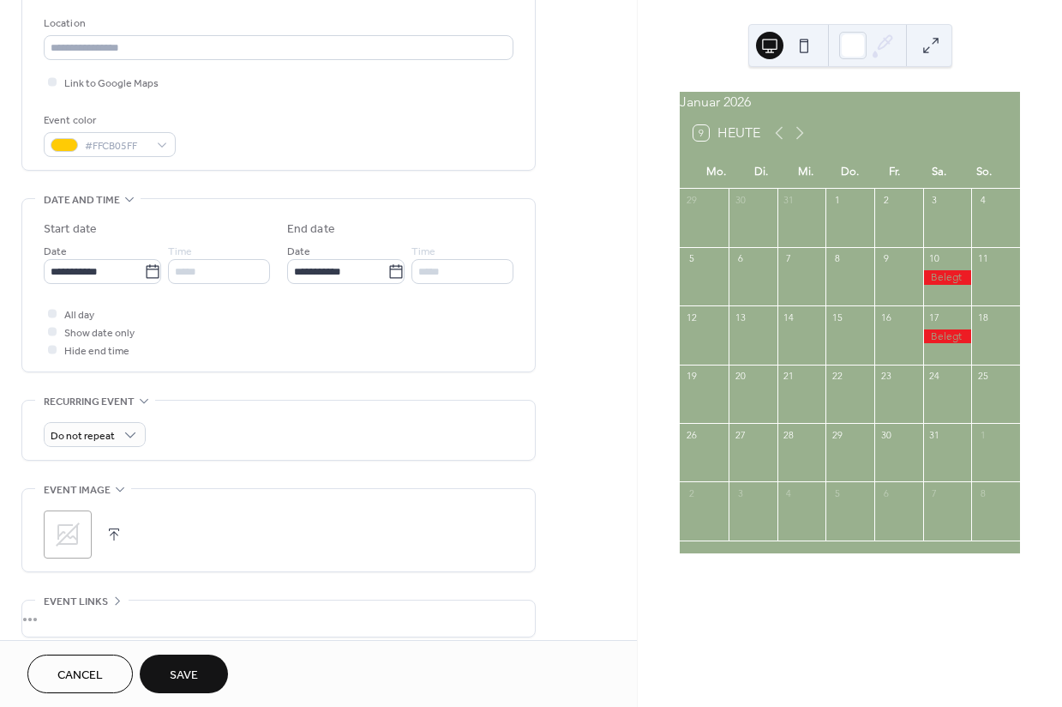
click at [169, 675] on button "Save" at bounding box center [184, 673] width 88 height 39
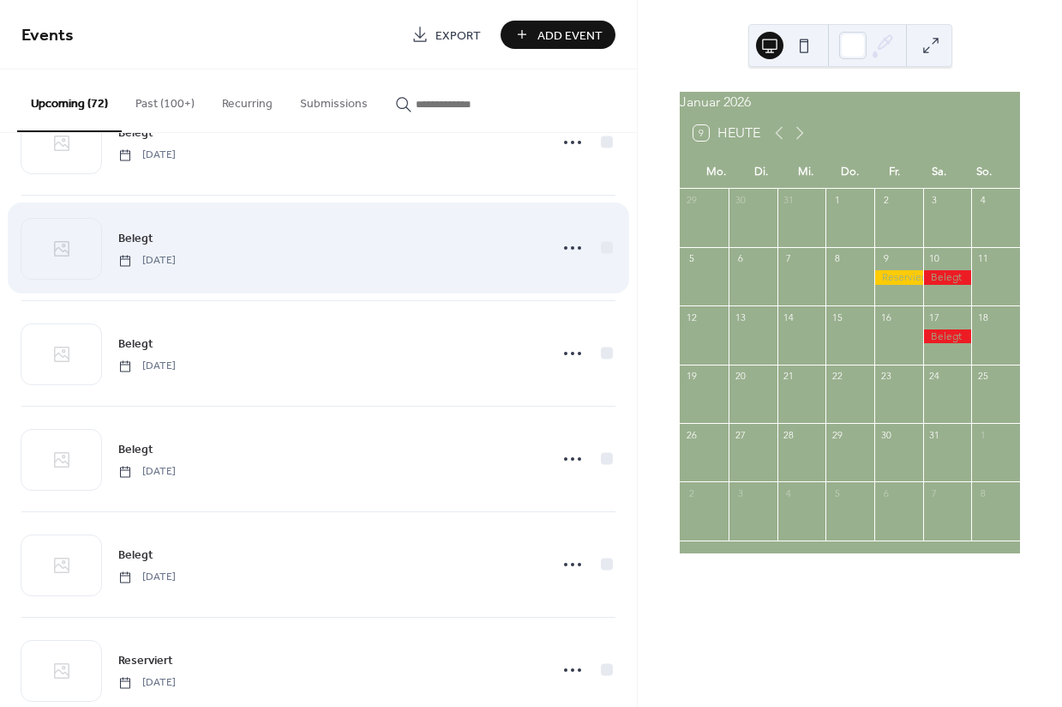
scroll to position [4002, 0]
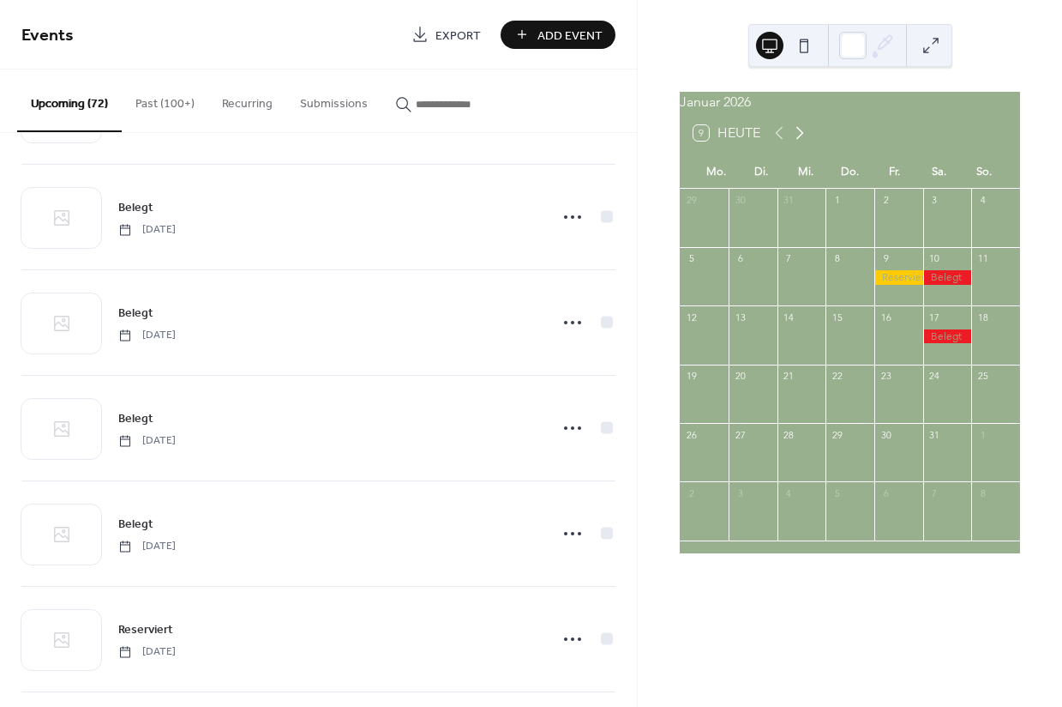
click at [806, 143] on icon at bounding box center [800, 133] width 21 height 21
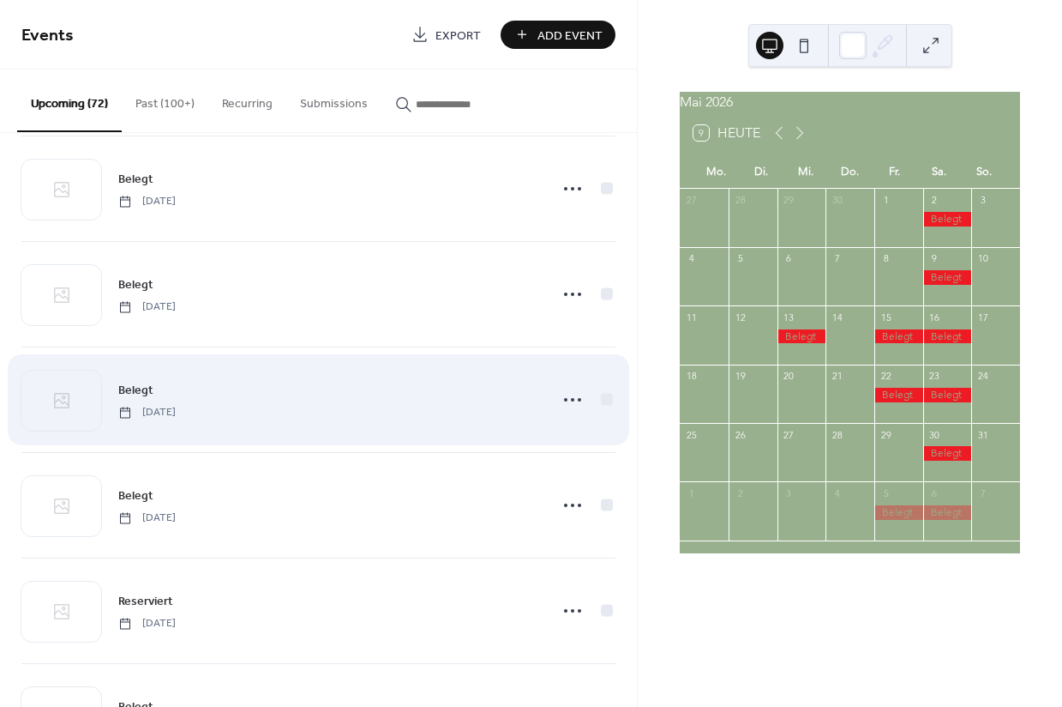
scroll to position [4035, 0]
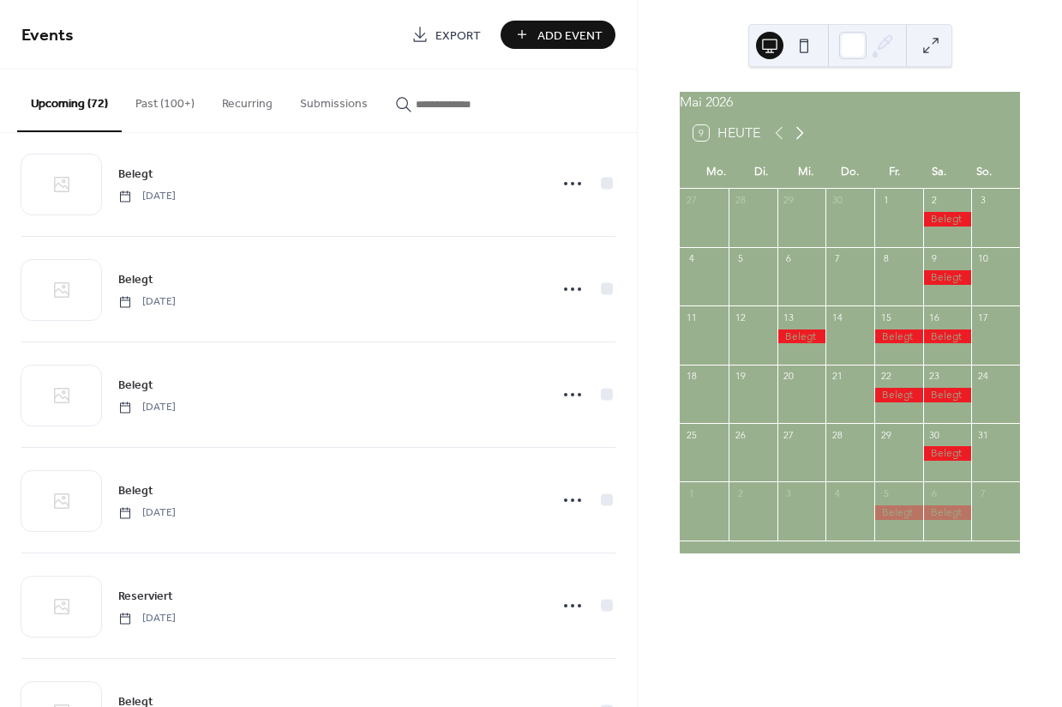
click at [803, 143] on icon at bounding box center [800, 133] width 21 height 21
click at [802, 140] on icon at bounding box center [800, 133] width 21 height 21
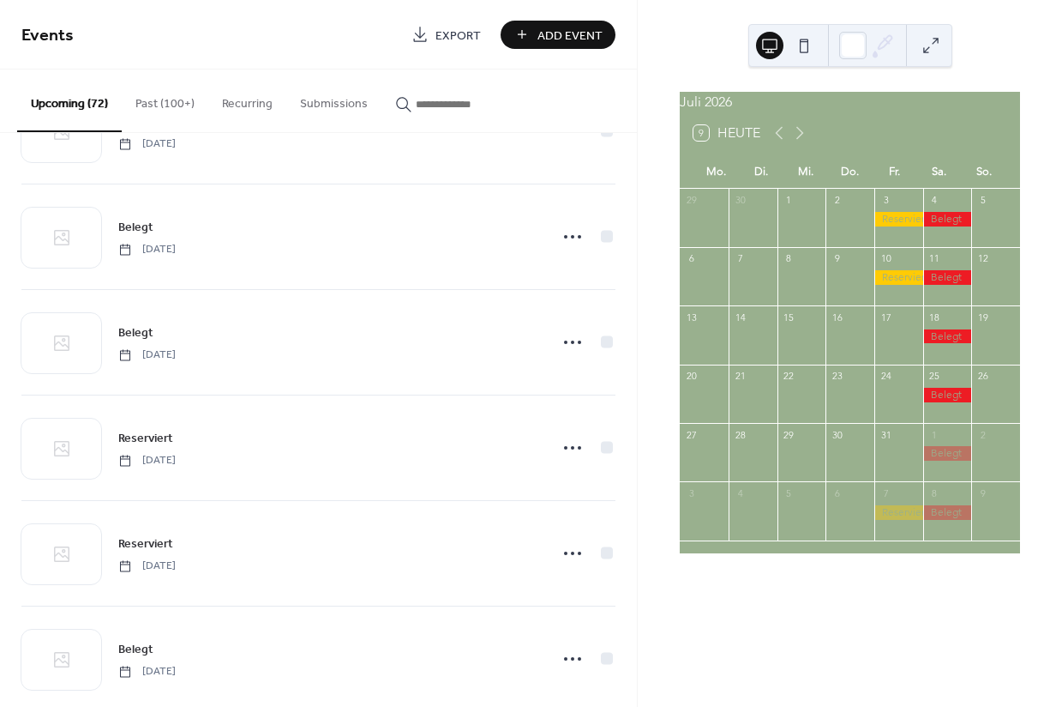
scroll to position [4962, 0]
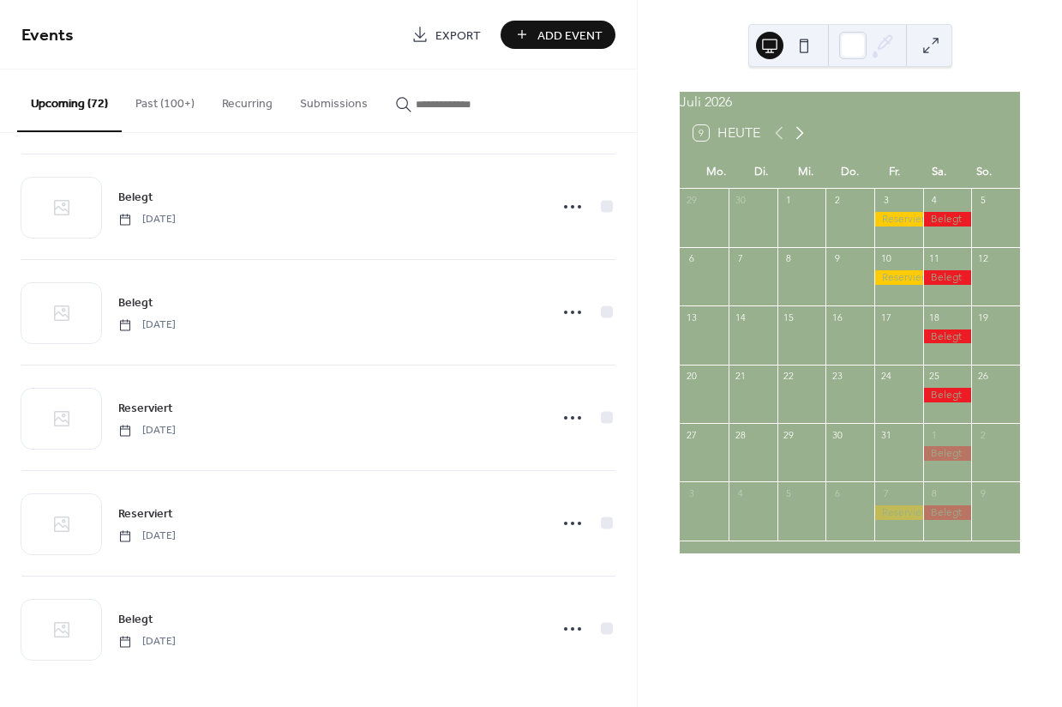
click at [801, 143] on icon at bounding box center [800, 133] width 21 height 21
click at [802, 140] on icon at bounding box center [800, 133] width 21 height 21
click at [152, 101] on button "Past (100+)" at bounding box center [165, 99] width 87 height 61
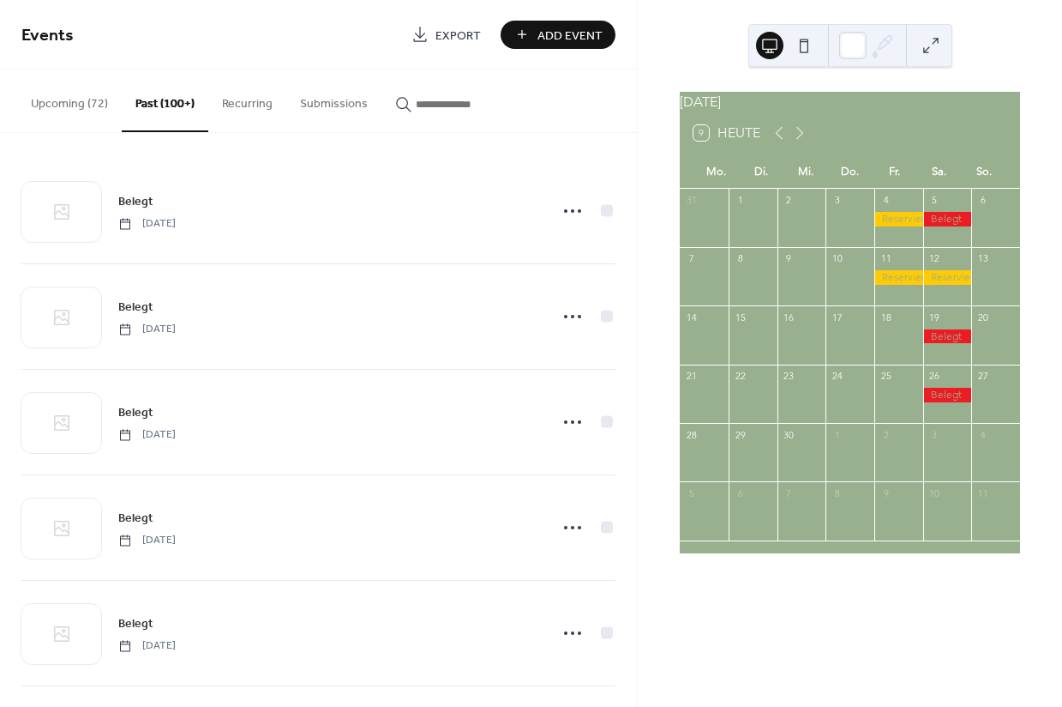
click at [56, 107] on button "Upcoming (72)" at bounding box center [69, 99] width 105 height 61
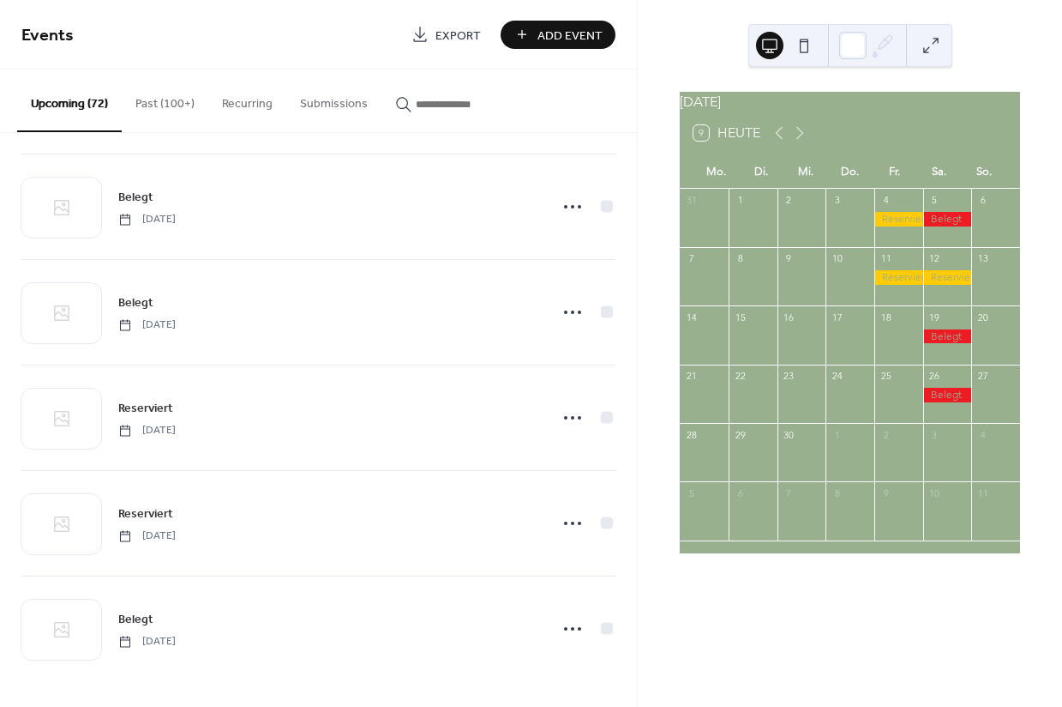
scroll to position [4962, 0]
click at [158, 105] on button "Past (100+)" at bounding box center [165, 99] width 87 height 61
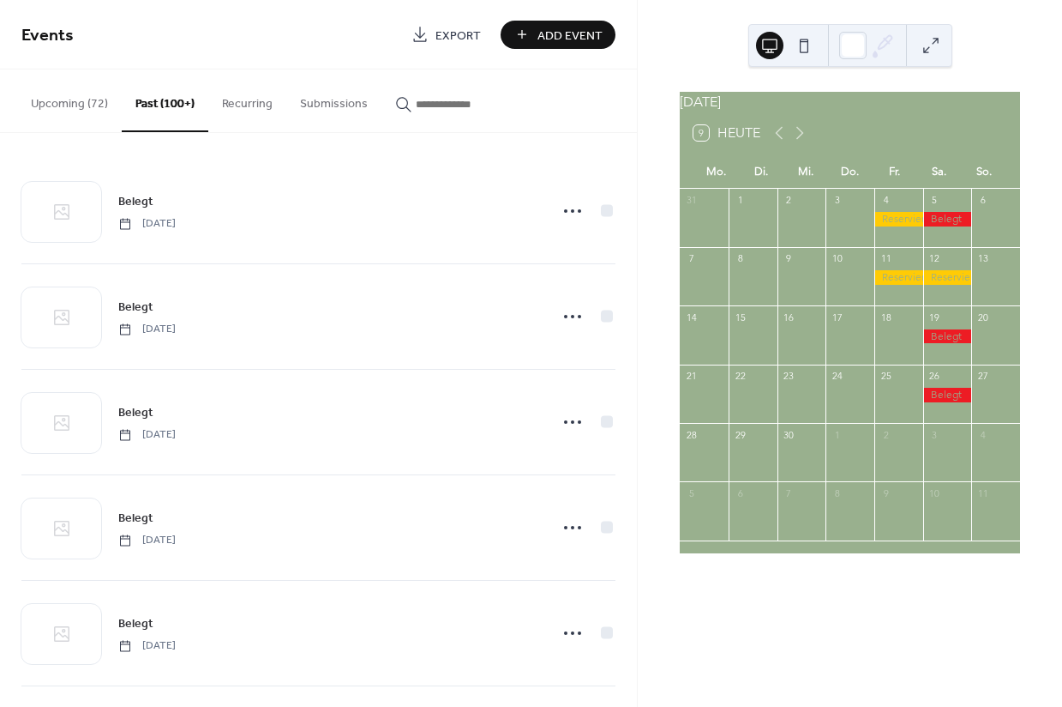
click at [75, 106] on button "Upcoming (72)" at bounding box center [69, 99] width 105 height 61
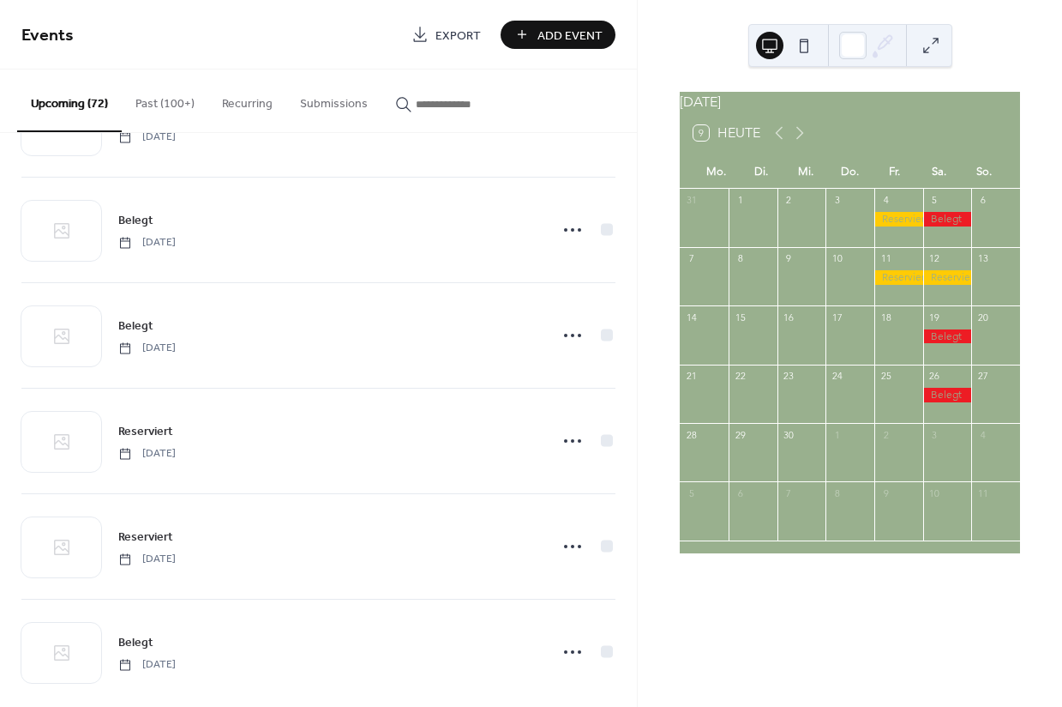
scroll to position [4962, 0]
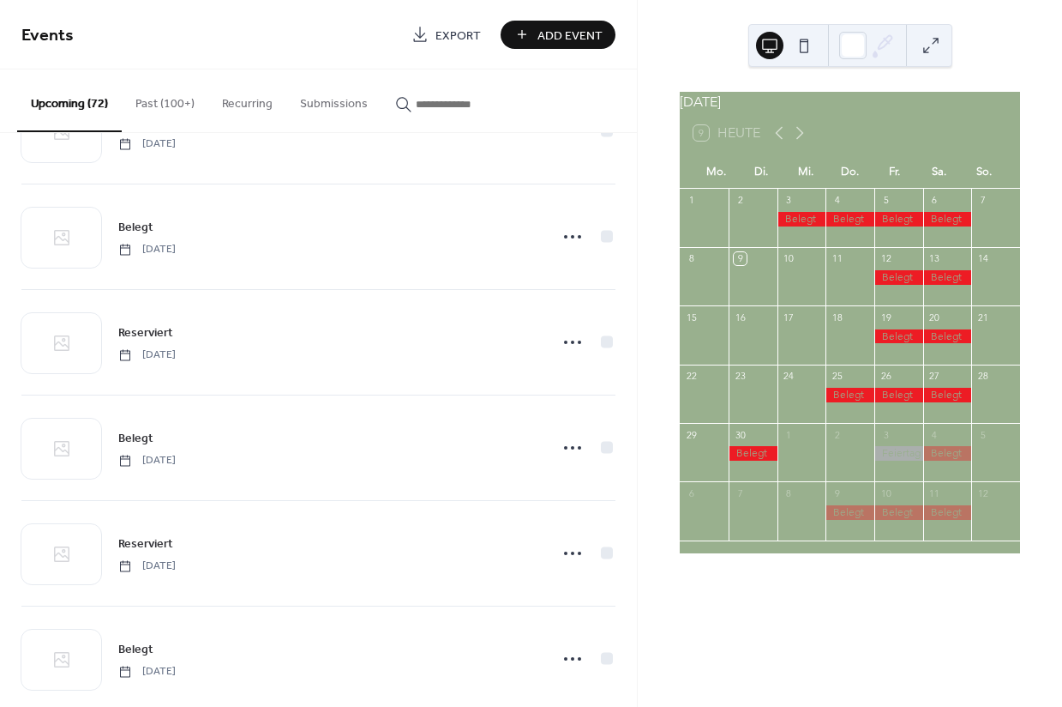
scroll to position [4197, 0]
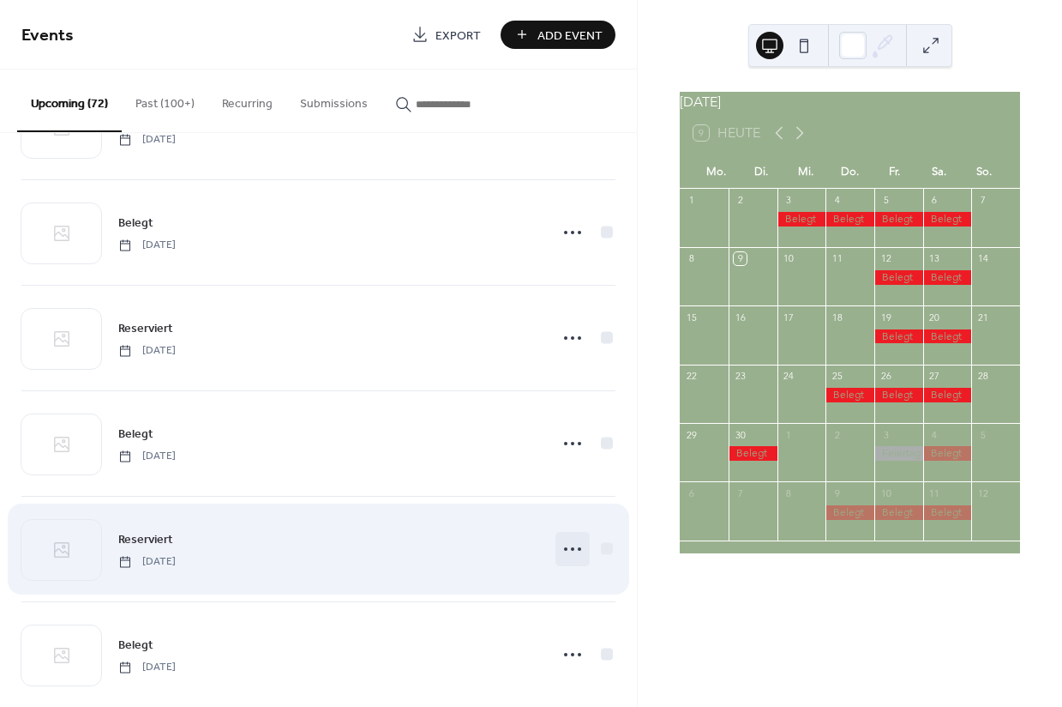
click at [562, 550] on icon at bounding box center [572, 548] width 27 height 27
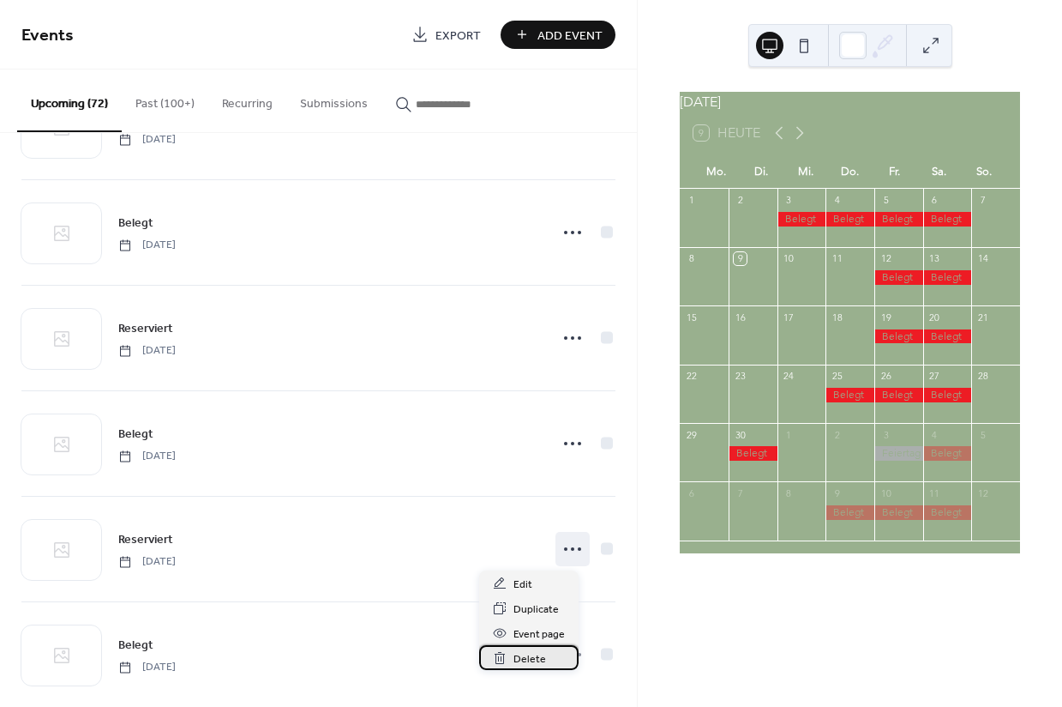
click at [534, 657] on span "Delete" at bounding box center [530, 659] width 33 height 18
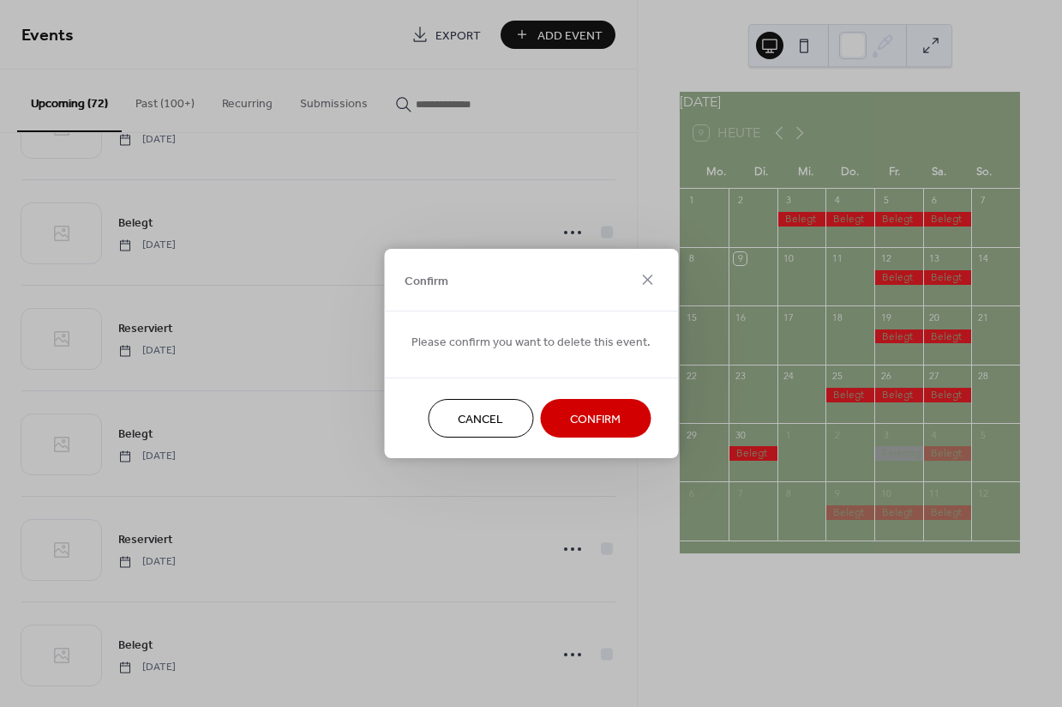
click at [586, 429] on span "Confirm" at bounding box center [595, 420] width 51 height 18
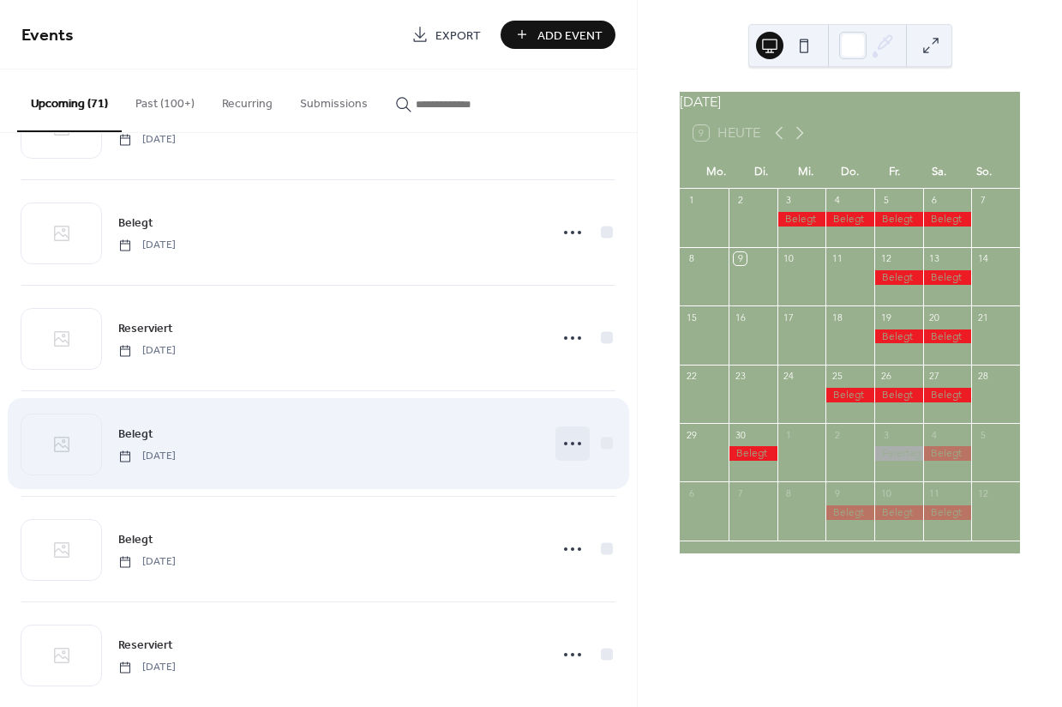
click at [559, 446] on icon at bounding box center [572, 443] width 27 height 27
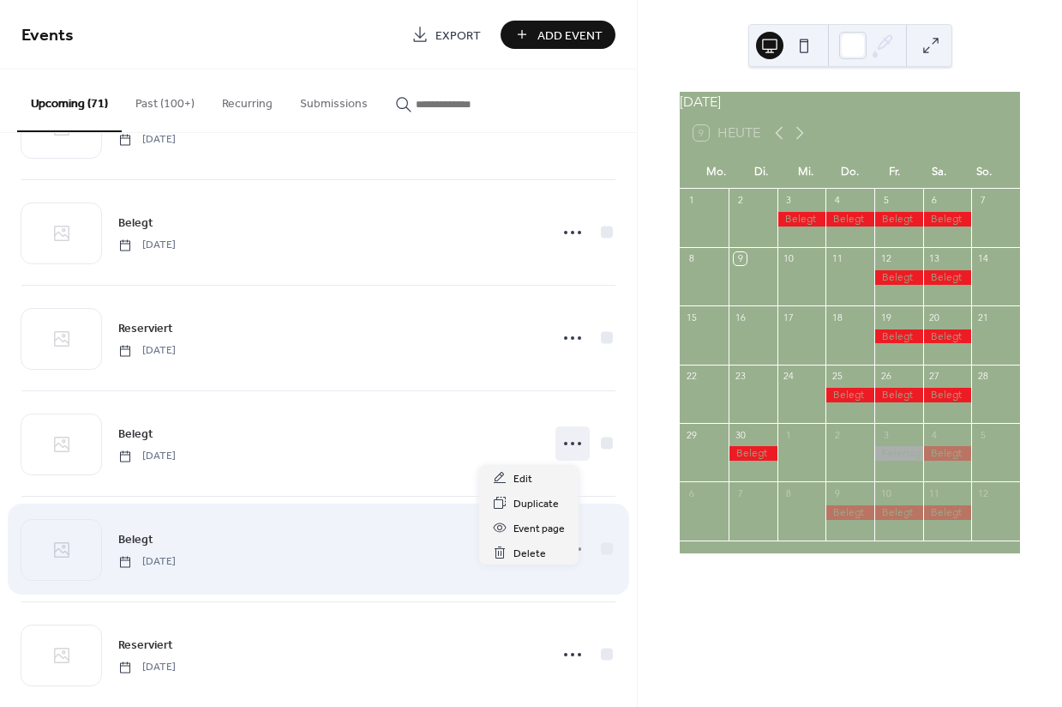
click at [315, 546] on div "Belegt Saturday, September 5, 2026" at bounding box center [328, 548] width 420 height 39
click at [559, 548] on icon at bounding box center [572, 548] width 27 height 27
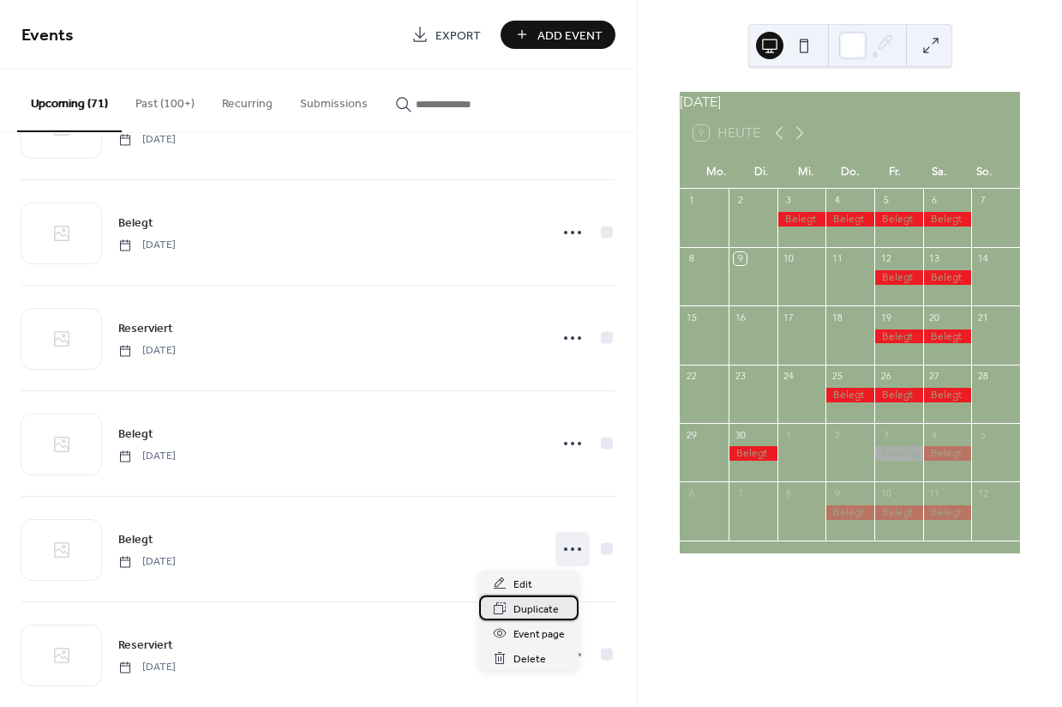
click at [532, 612] on span "Duplicate" at bounding box center [536, 609] width 45 height 18
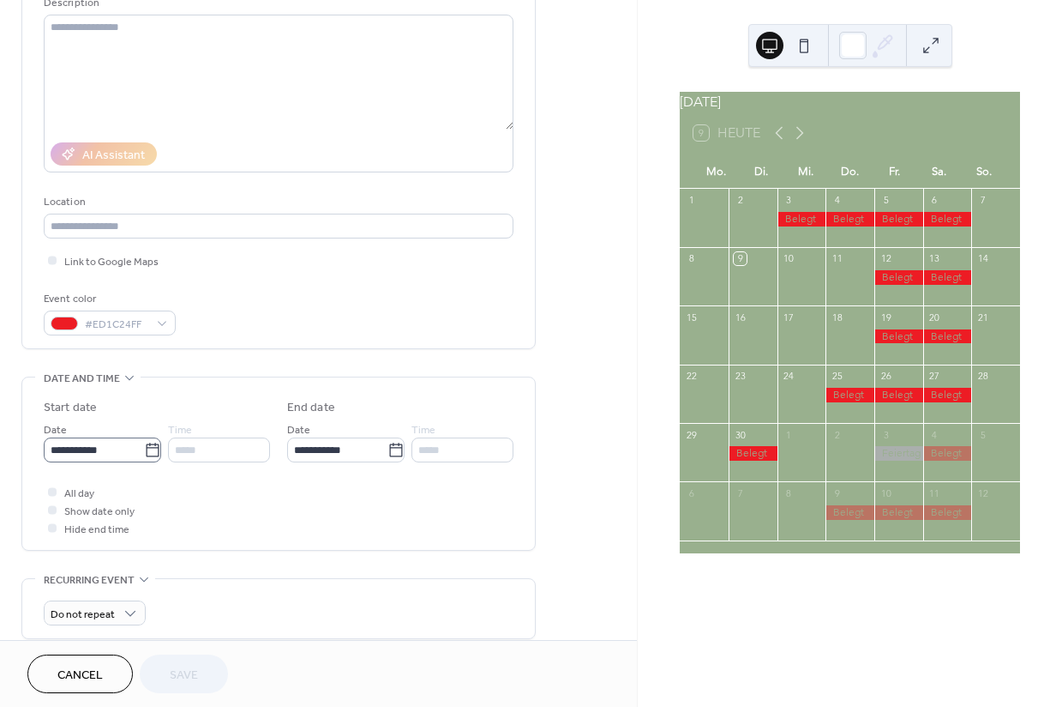
scroll to position [183, 0]
click at [121, 461] on input "**********" at bounding box center [94, 448] width 100 height 25
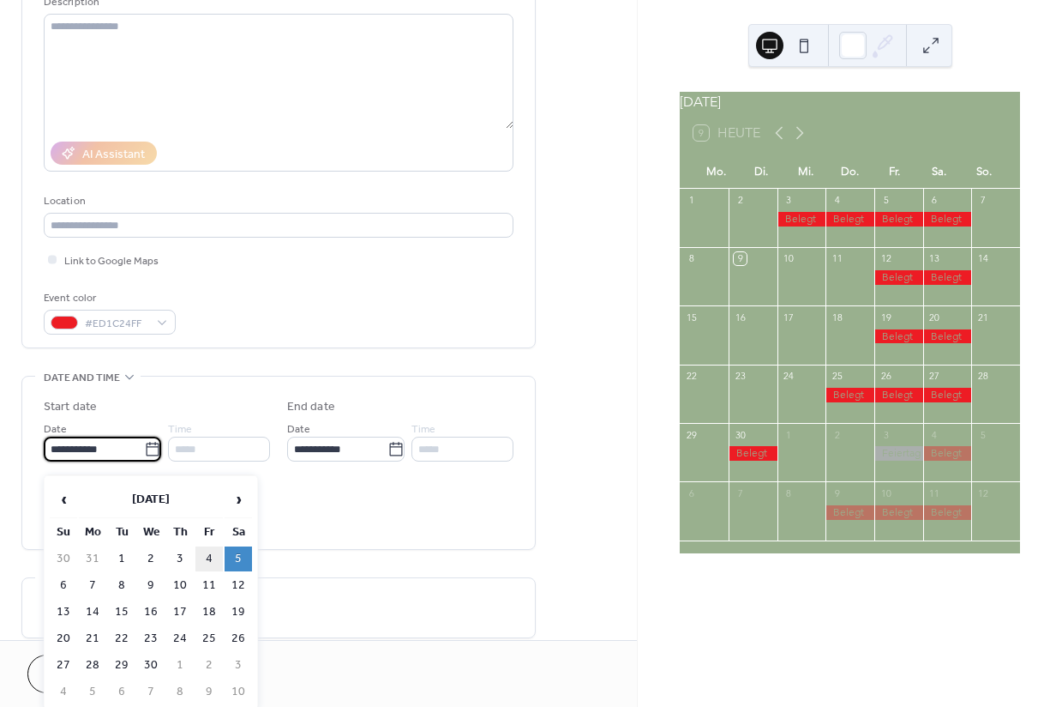
click at [206, 559] on td "4" at bounding box center [208, 558] width 27 height 25
type input "**********"
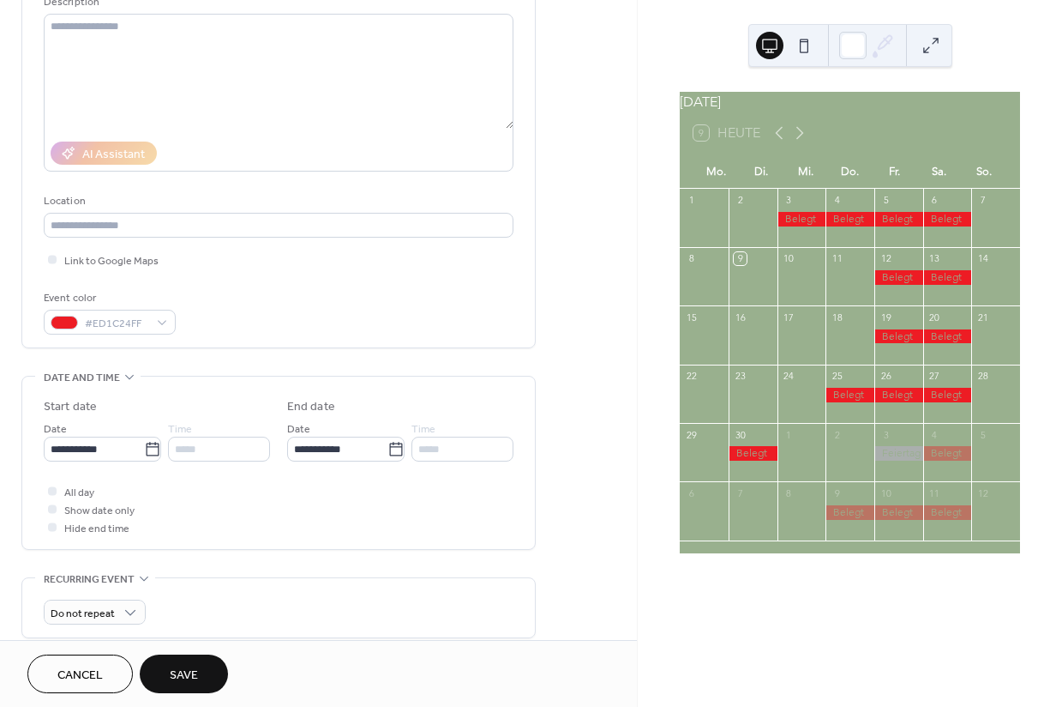
click at [181, 673] on span "Save" at bounding box center [184, 675] width 28 height 18
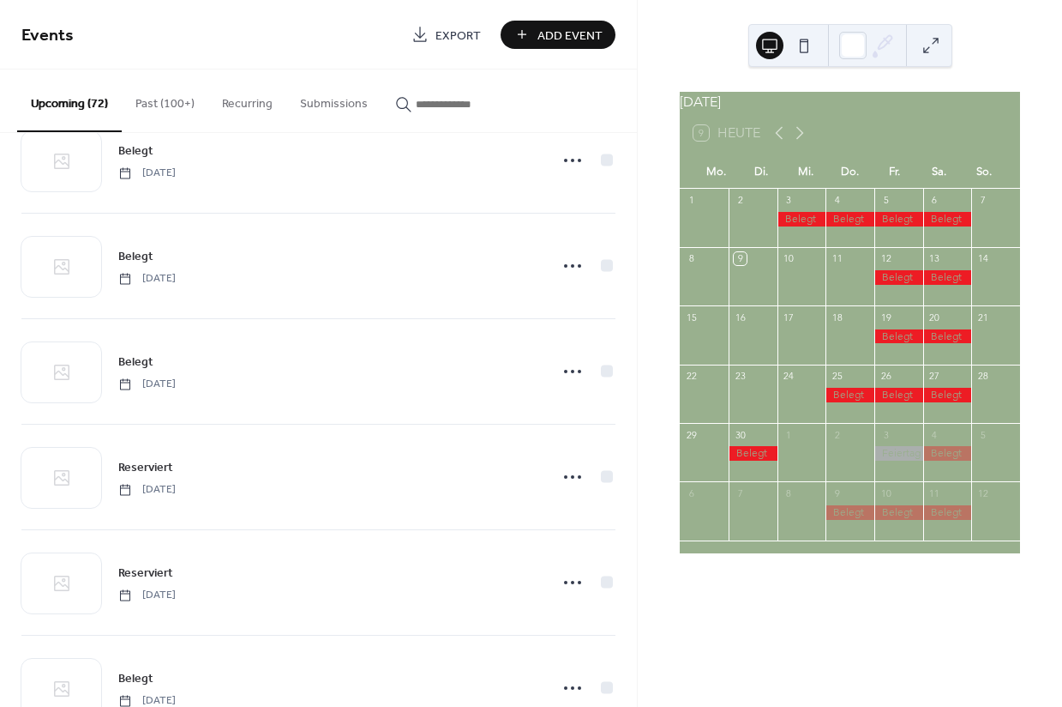
scroll to position [4501, 0]
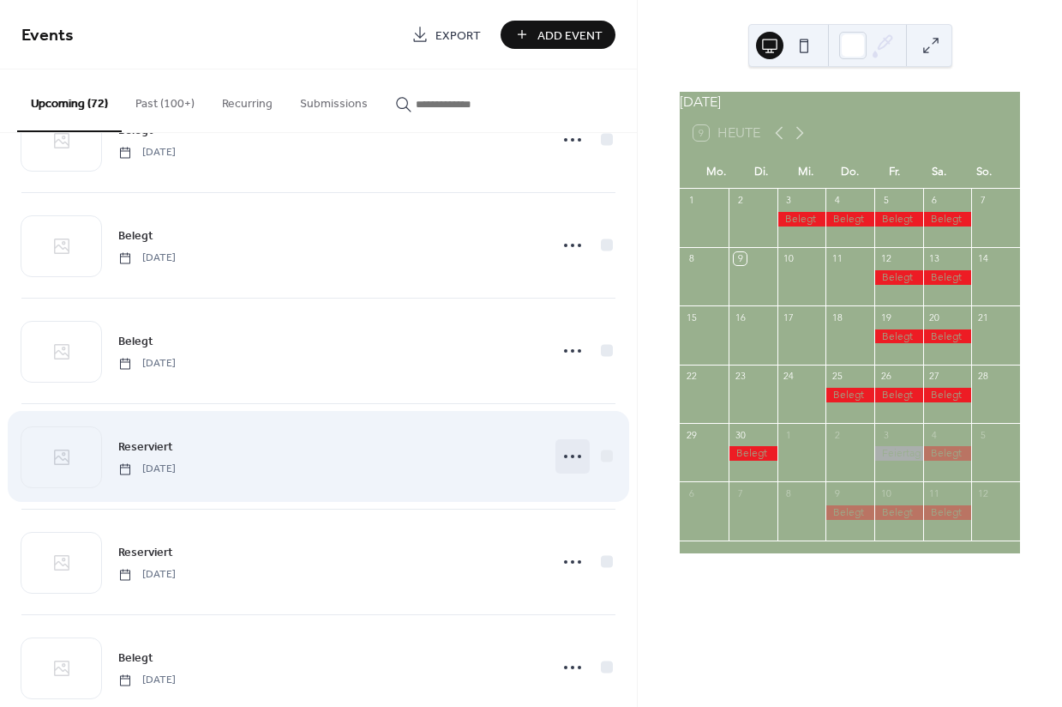
click at [562, 459] on icon at bounding box center [572, 455] width 27 height 27
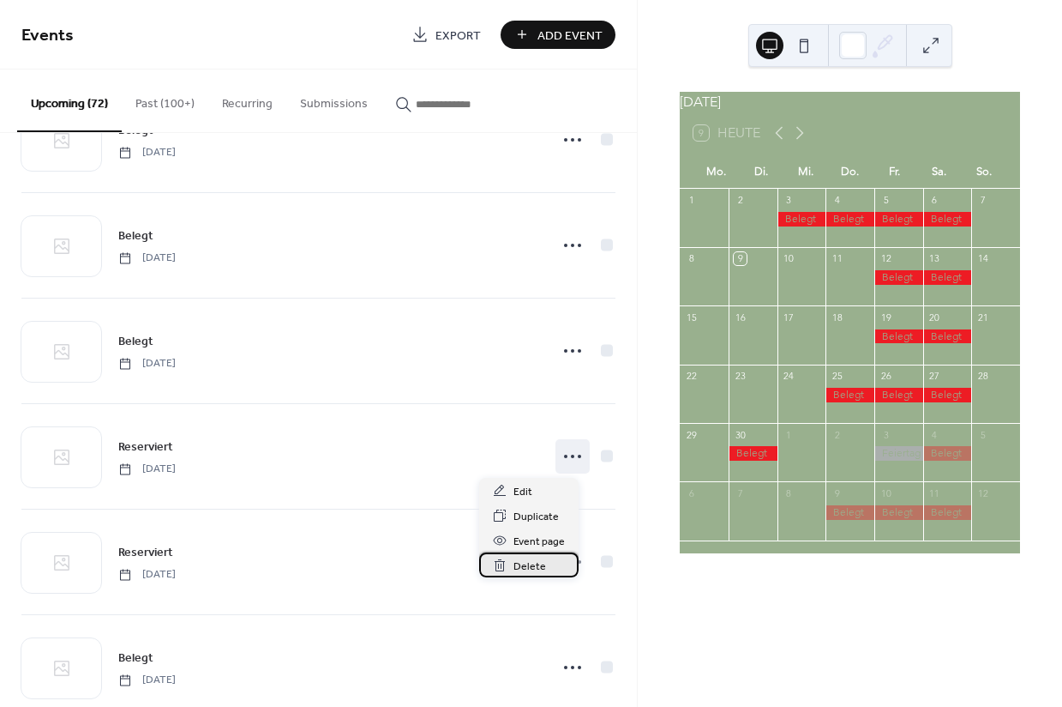
click at [522, 561] on span "Delete" at bounding box center [530, 566] width 33 height 18
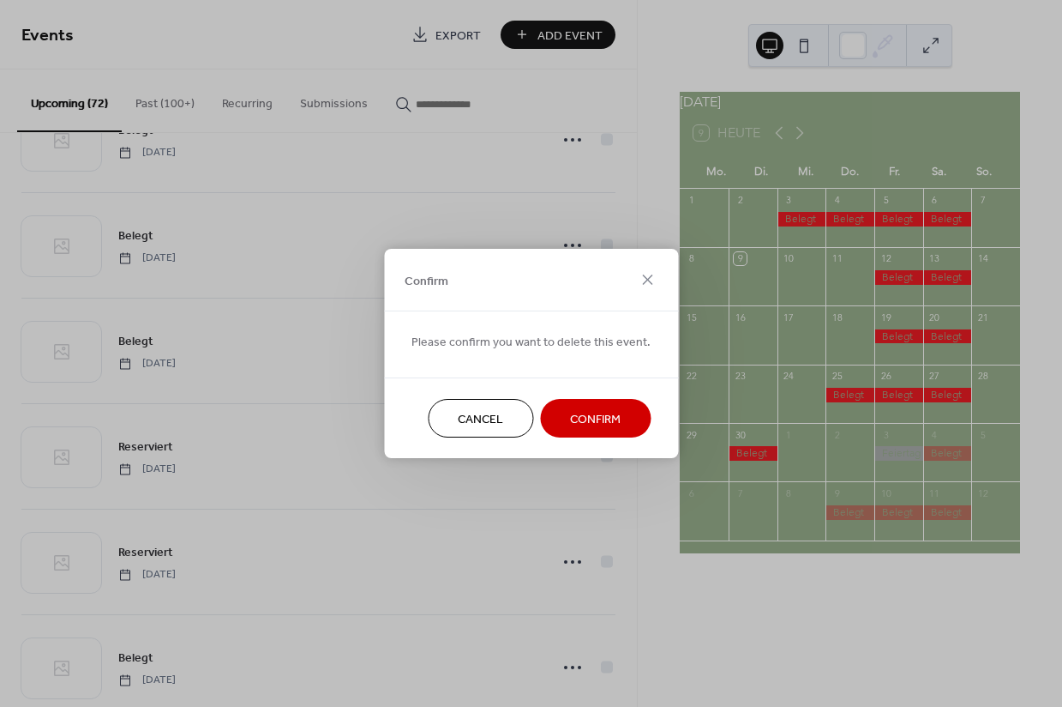
click at [576, 413] on span "Confirm" at bounding box center [595, 420] width 51 height 18
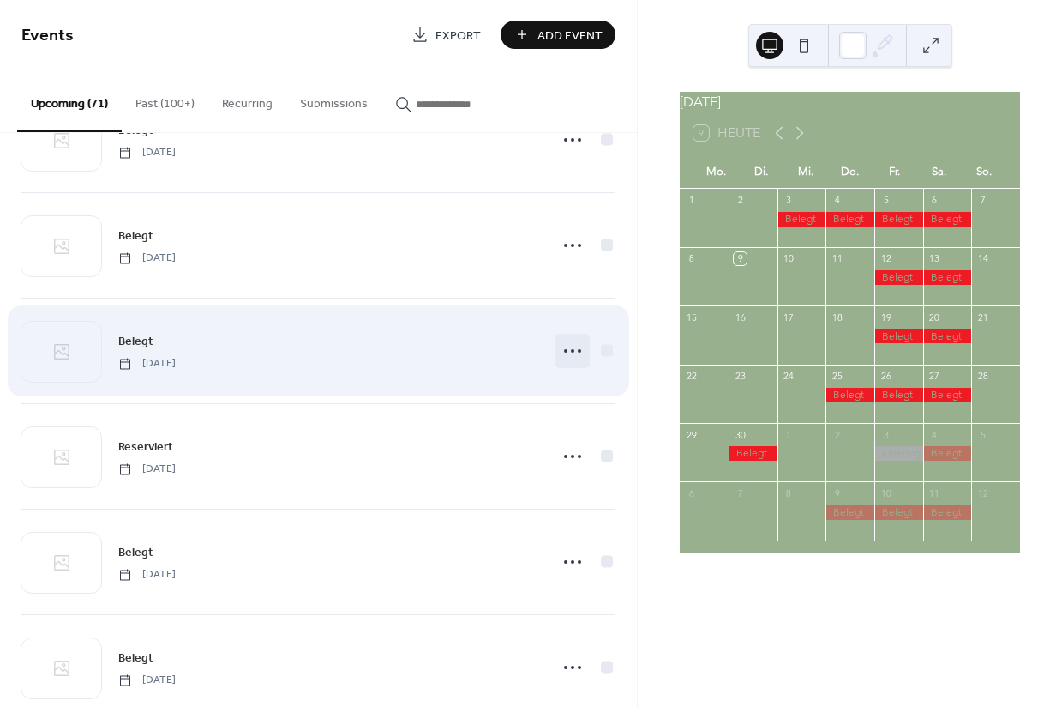
click at [568, 356] on icon at bounding box center [572, 350] width 27 height 27
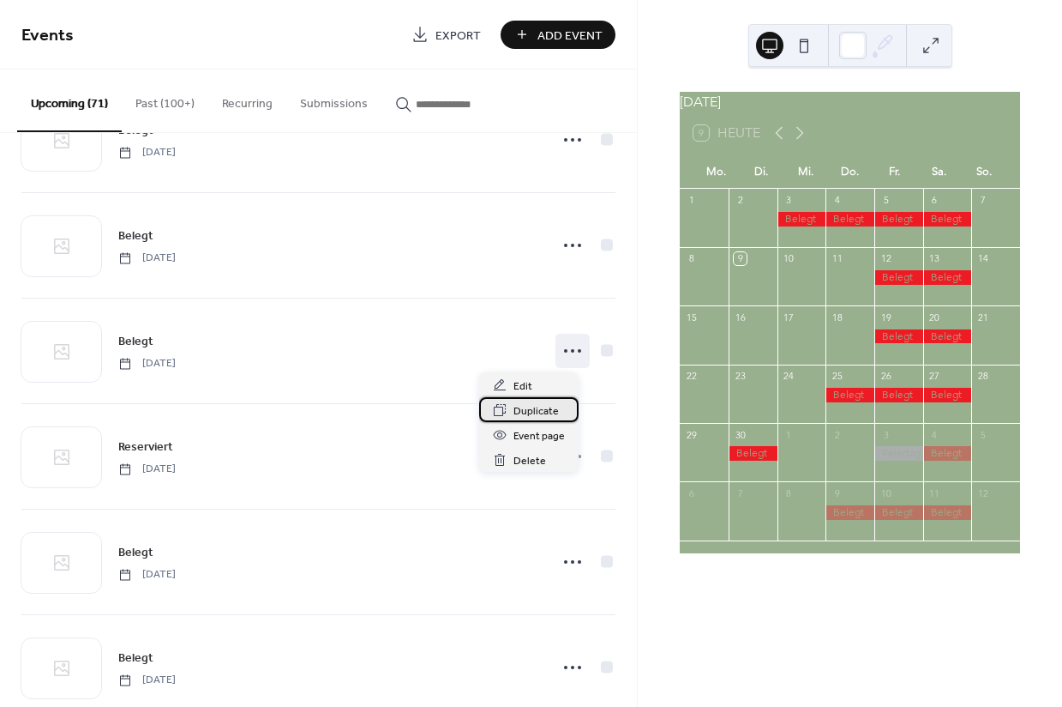
click at [554, 413] on span "Duplicate" at bounding box center [536, 411] width 45 height 18
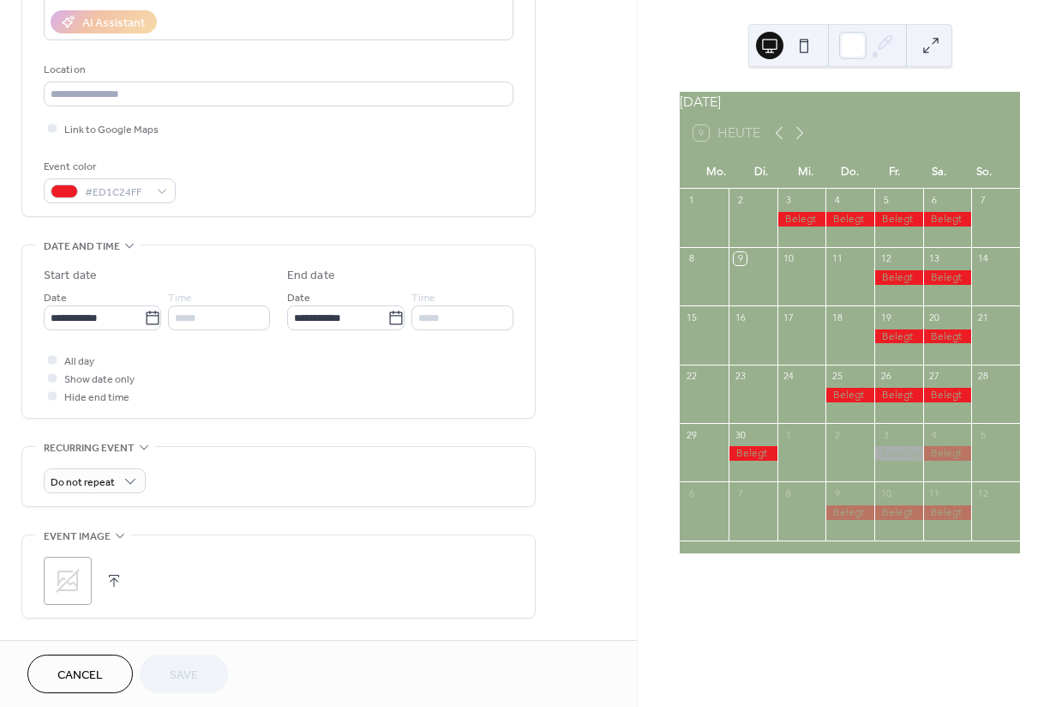
scroll to position [305, 0]
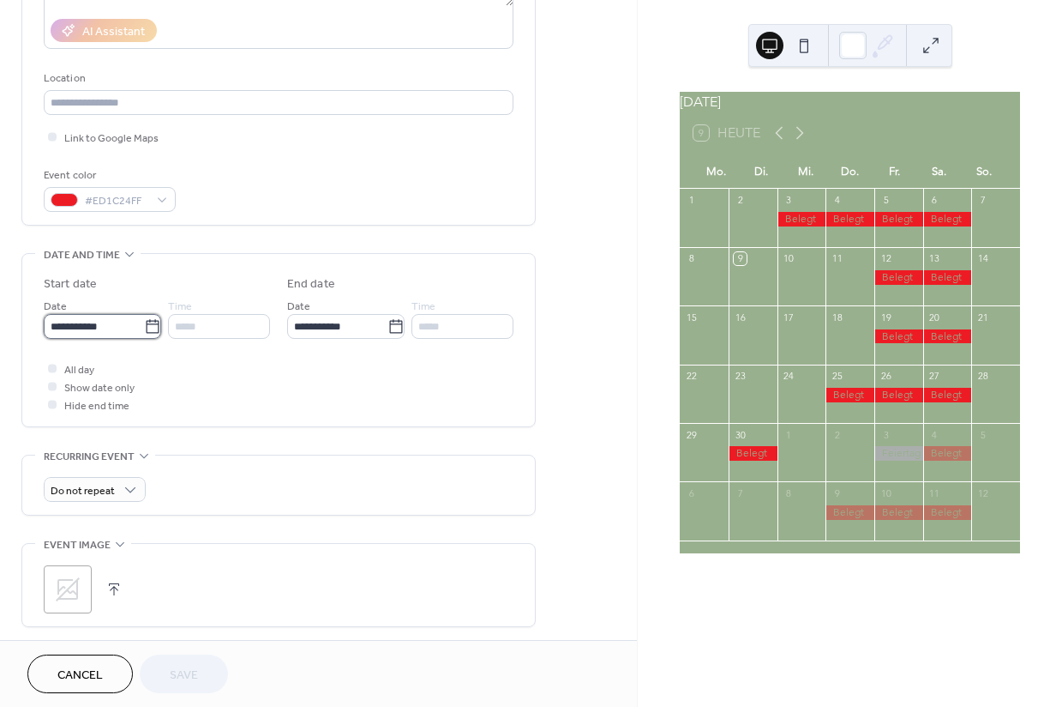
click at [119, 339] on input "**********" at bounding box center [94, 326] width 100 height 25
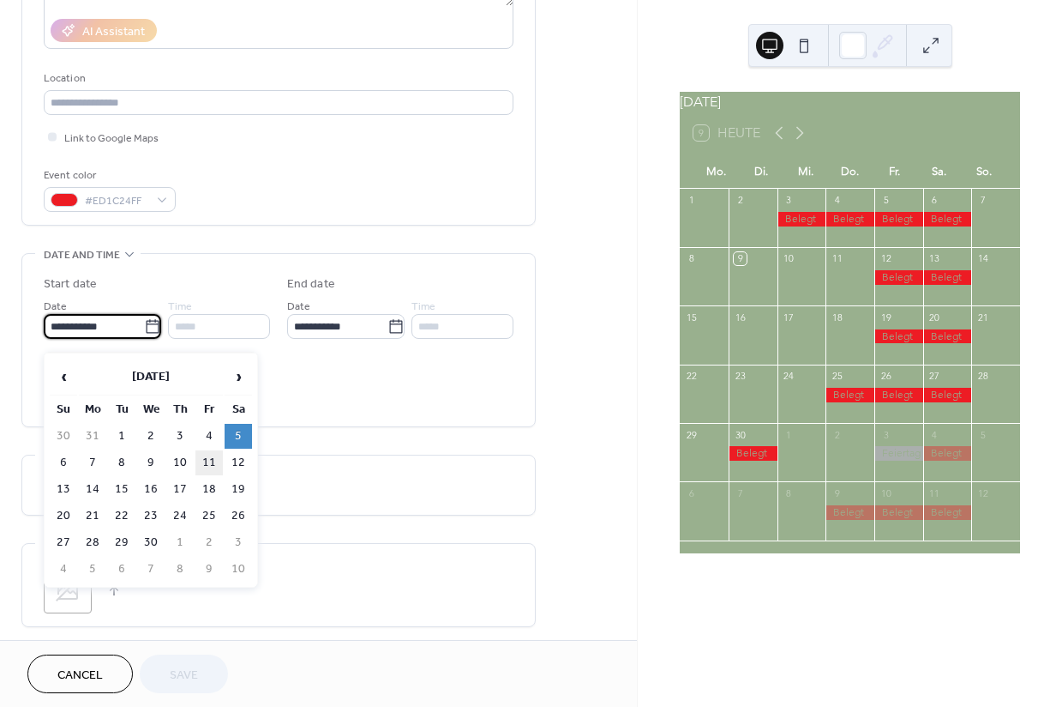
click at [210, 466] on td "11" at bounding box center [208, 462] width 27 height 25
type input "**********"
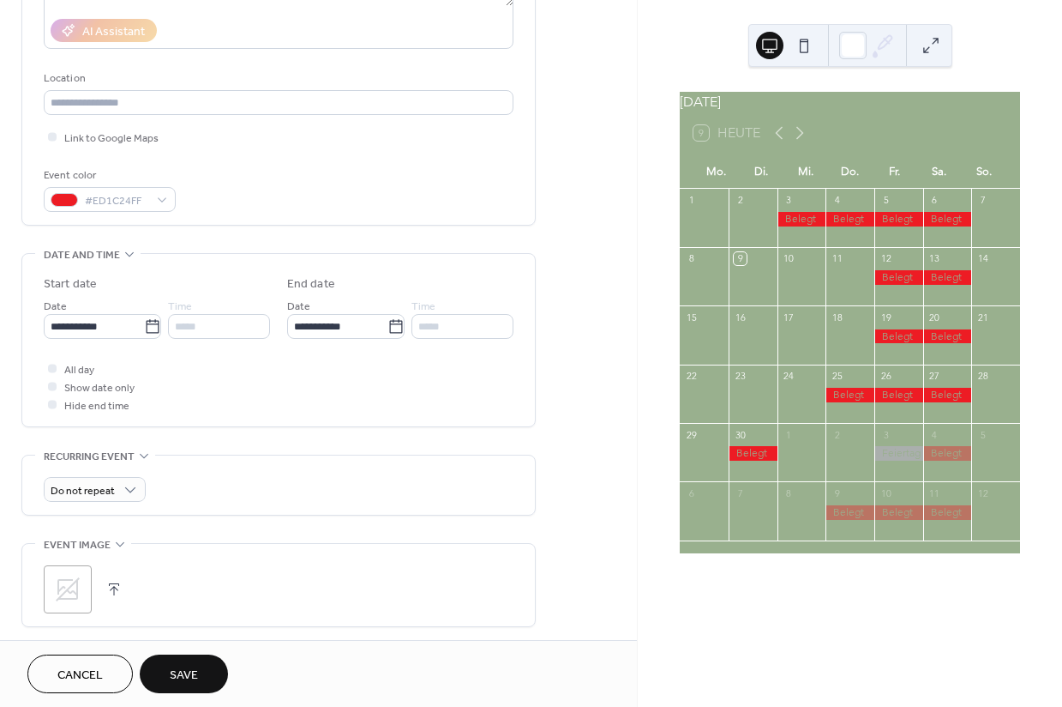
click at [183, 670] on span "Save" at bounding box center [184, 675] width 28 height 18
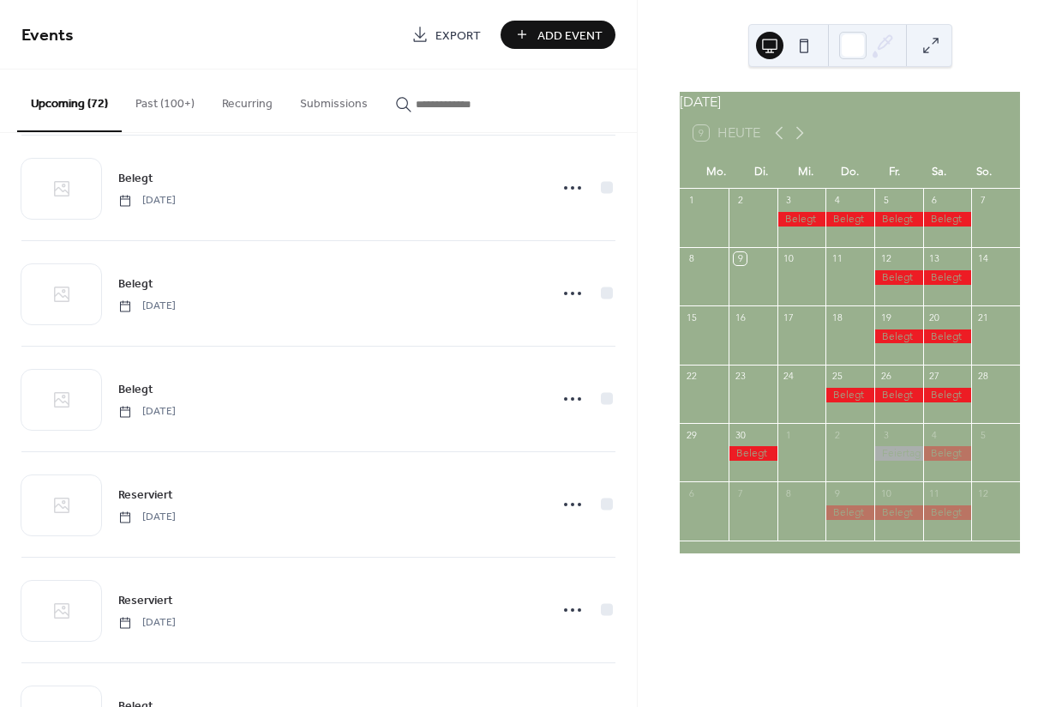
scroll to position [4962, 0]
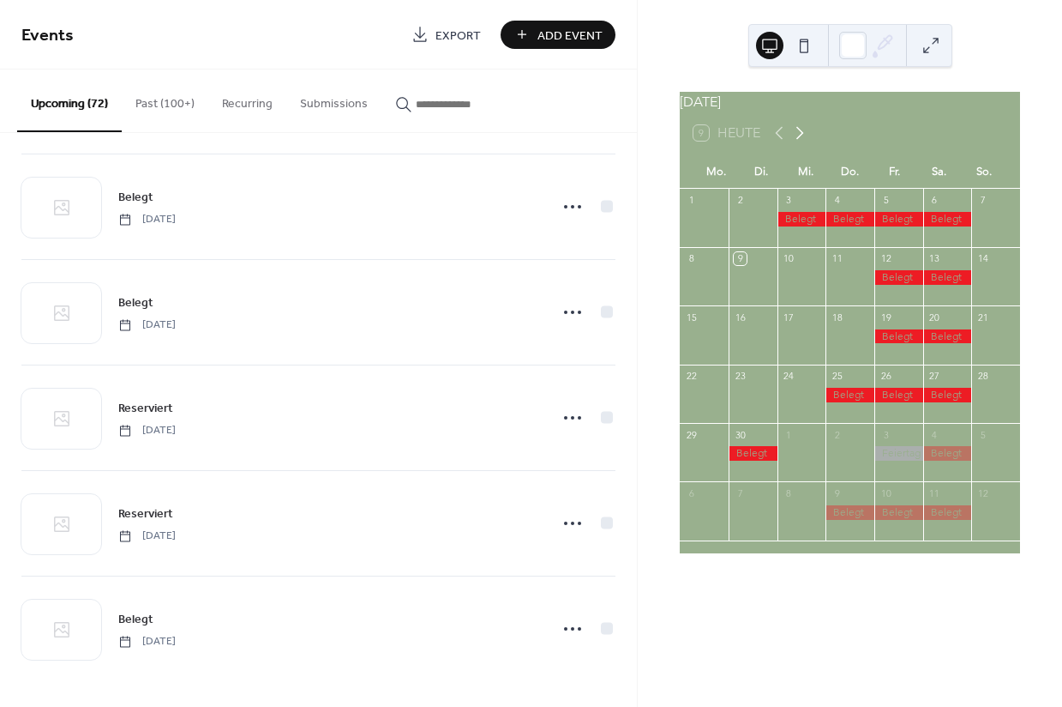
click at [804, 142] on icon at bounding box center [800, 133] width 21 height 21
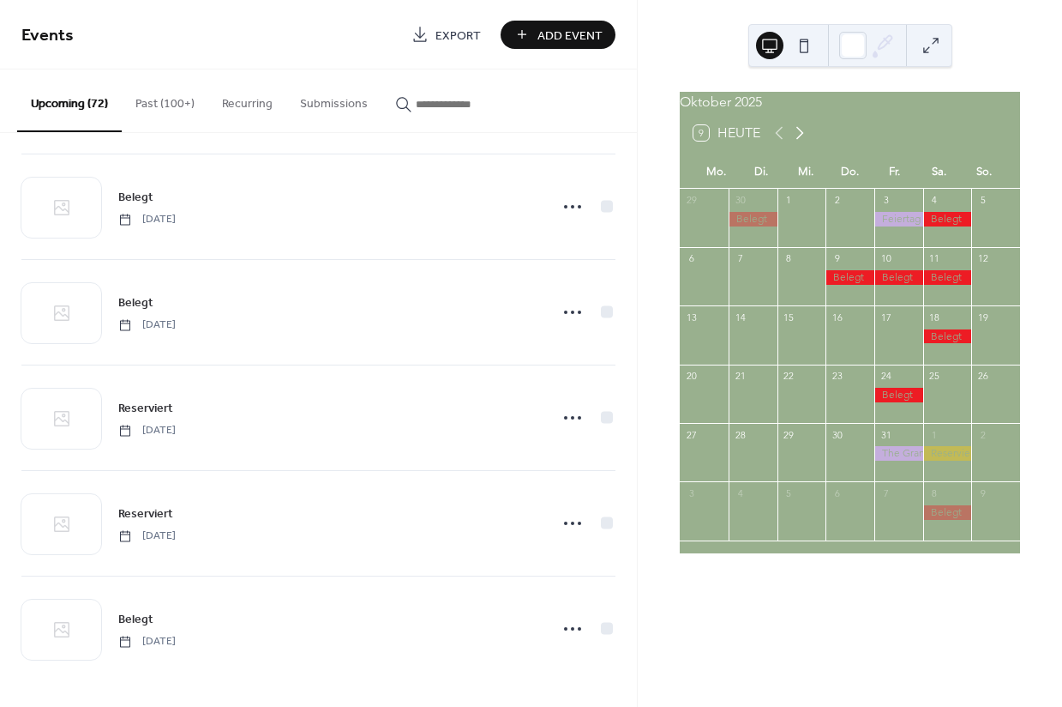
click at [804, 142] on icon at bounding box center [800, 133] width 21 height 21
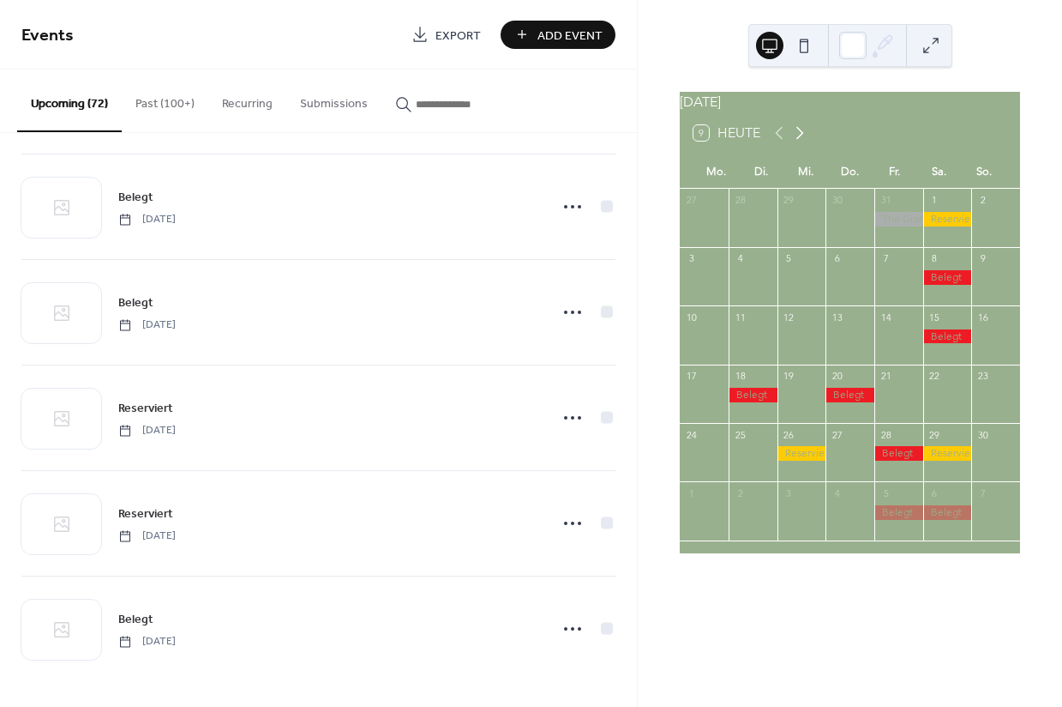
click at [804, 142] on icon at bounding box center [800, 133] width 21 height 21
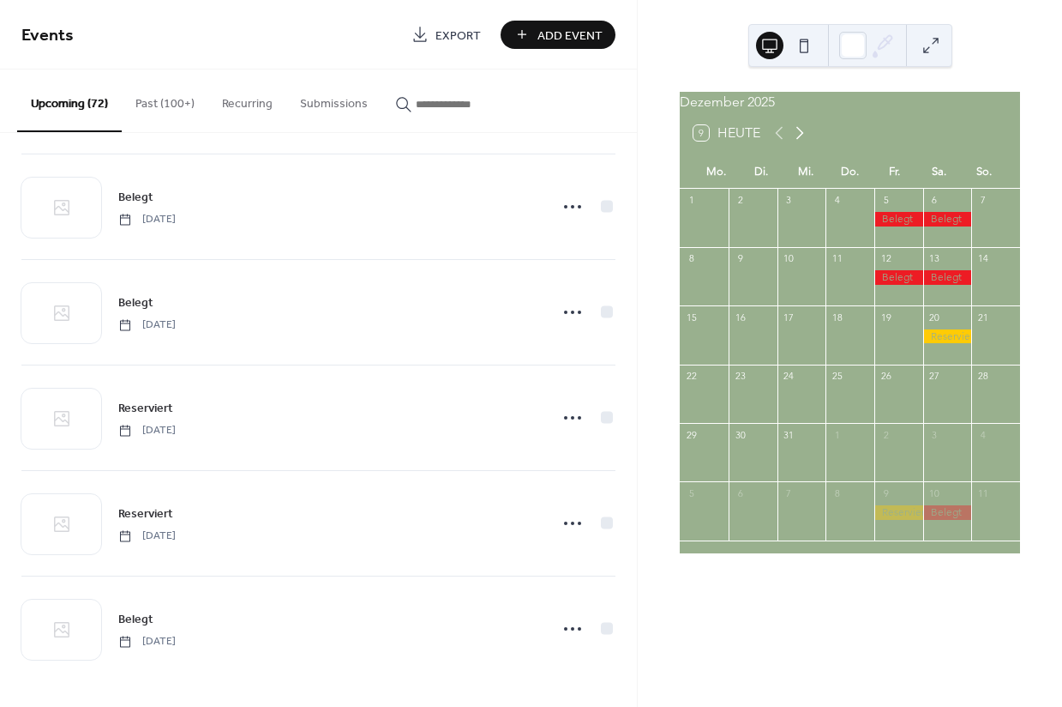
click at [804, 142] on icon at bounding box center [800, 133] width 21 height 21
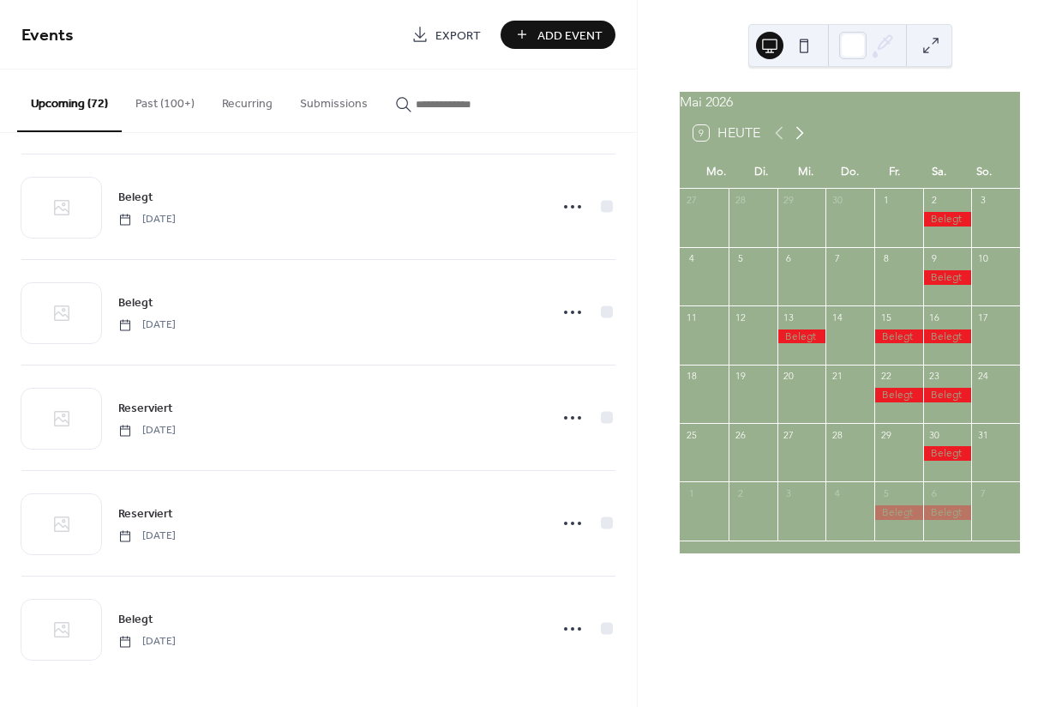
click at [804, 142] on icon at bounding box center [800, 133] width 21 height 21
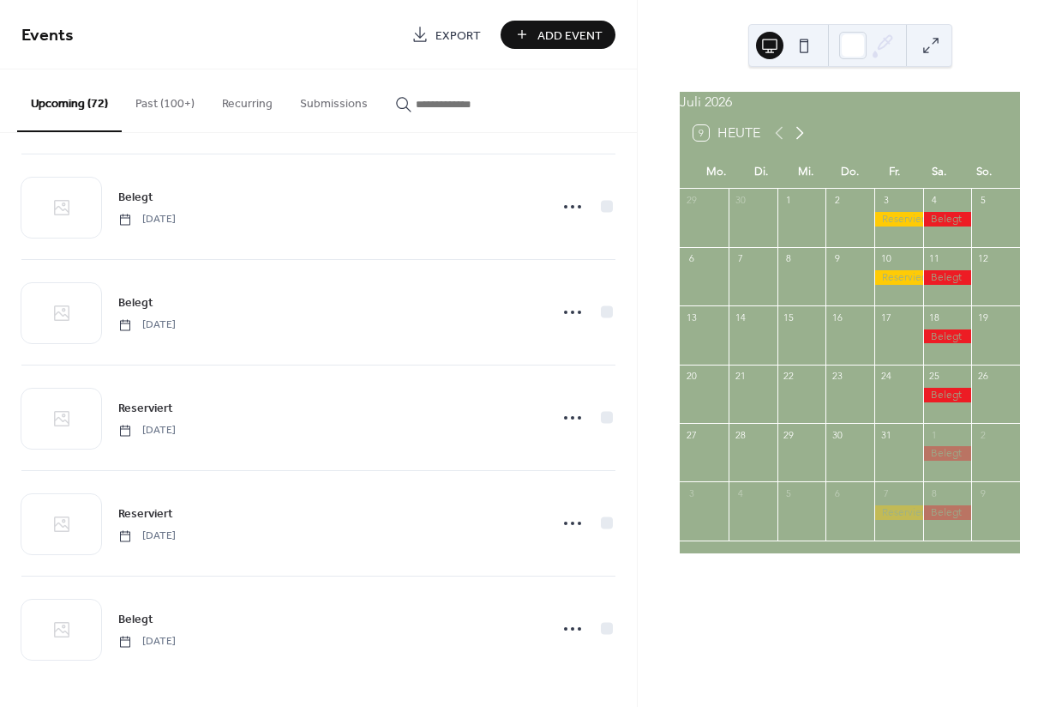
click at [804, 142] on icon at bounding box center [800, 133] width 21 height 21
click at [803, 139] on icon at bounding box center [800, 133] width 21 height 21
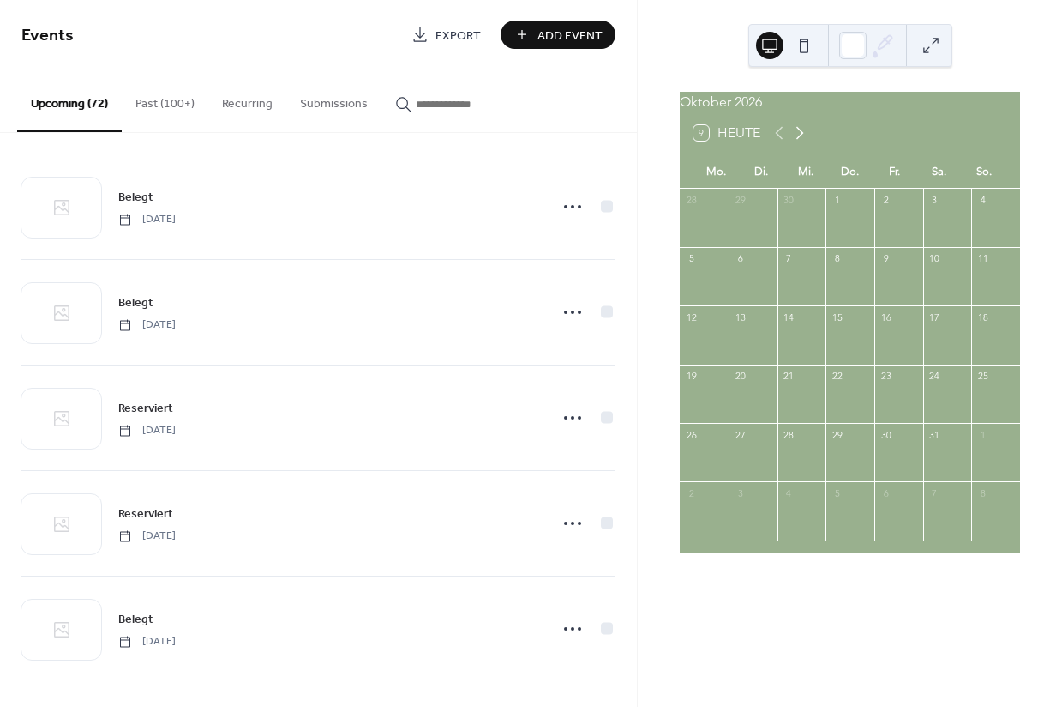
click at [803, 139] on icon at bounding box center [800, 133] width 21 height 21
click at [802, 142] on icon at bounding box center [800, 133] width 21 height 21
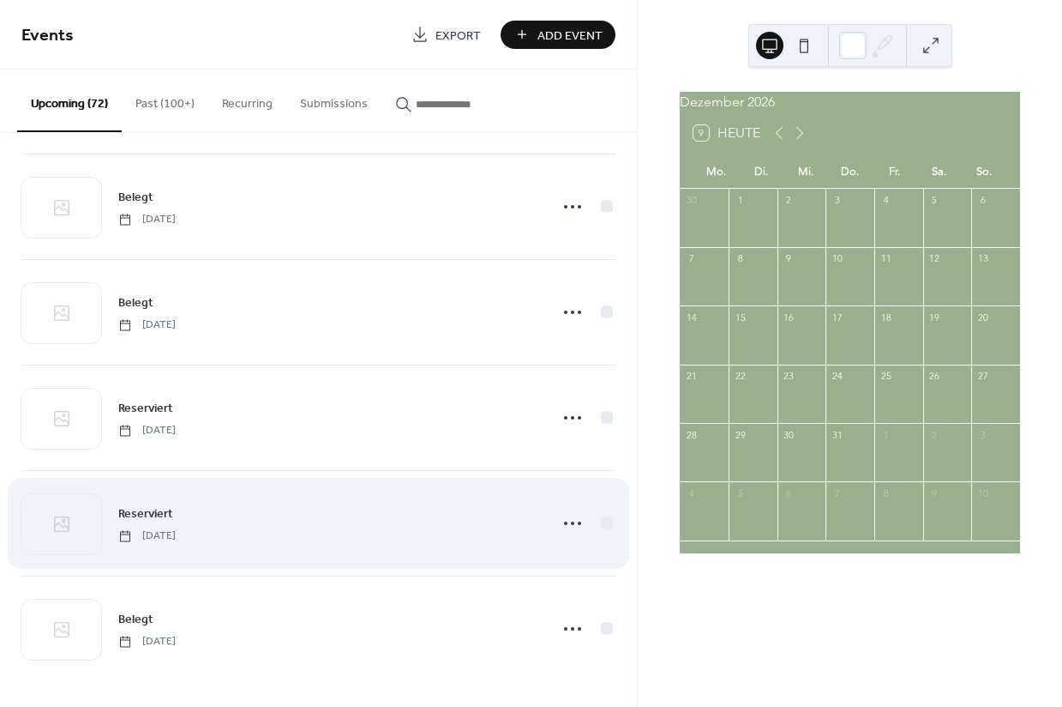
click at [804, 143] on icon at bounding box center [800, 133] width 21 height 21
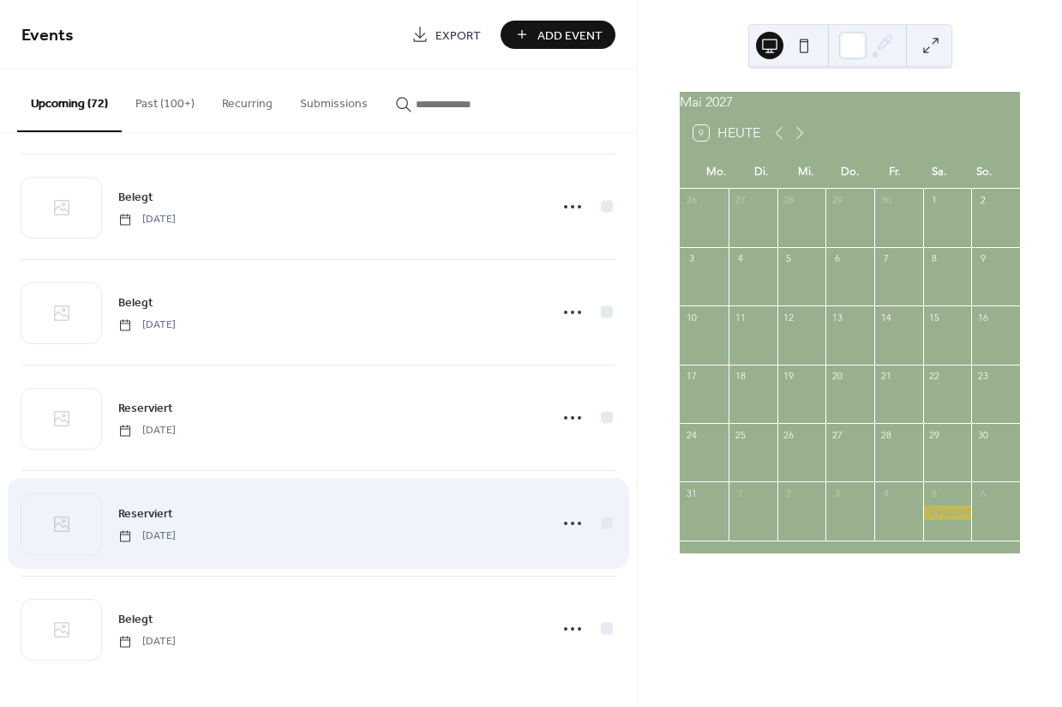
click at [804, 143] on icon at bounding box center [800, 133] width 21 height 21
